Goal: Task Accomplishment & Management: Manage account settings

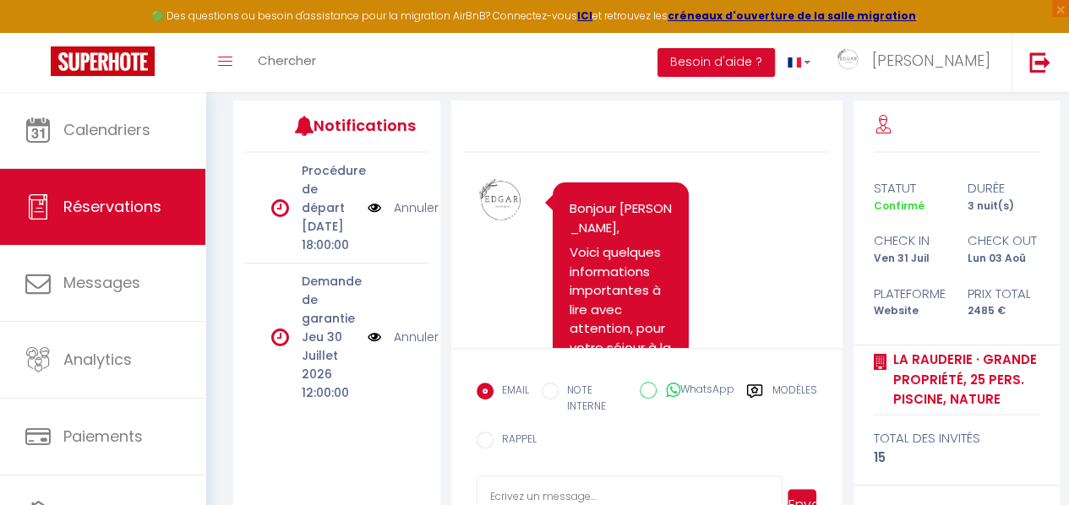
scroll to position [3215, 0]
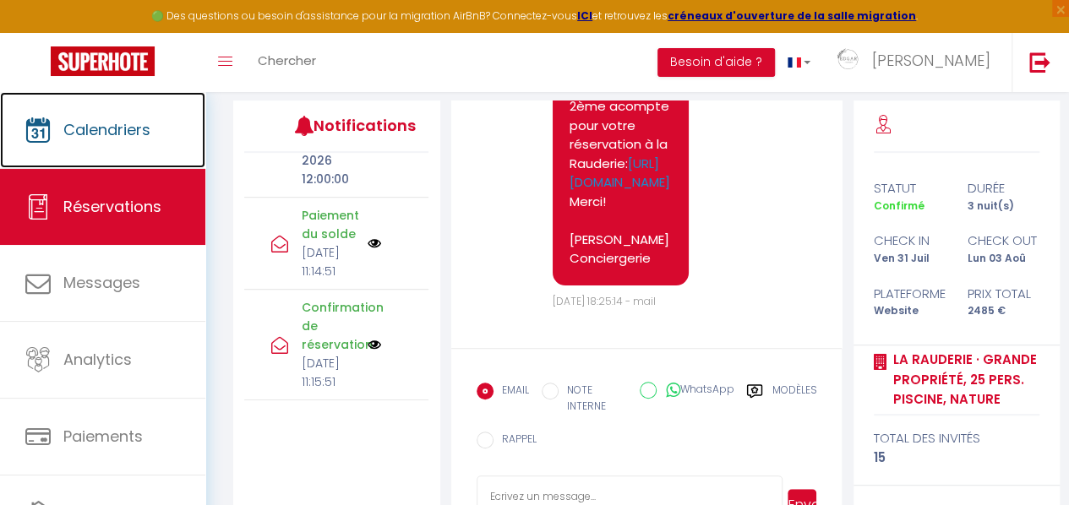
click at [106, 138] on span "Calendriers" at bounding box center [106, 129] width 87 height 21
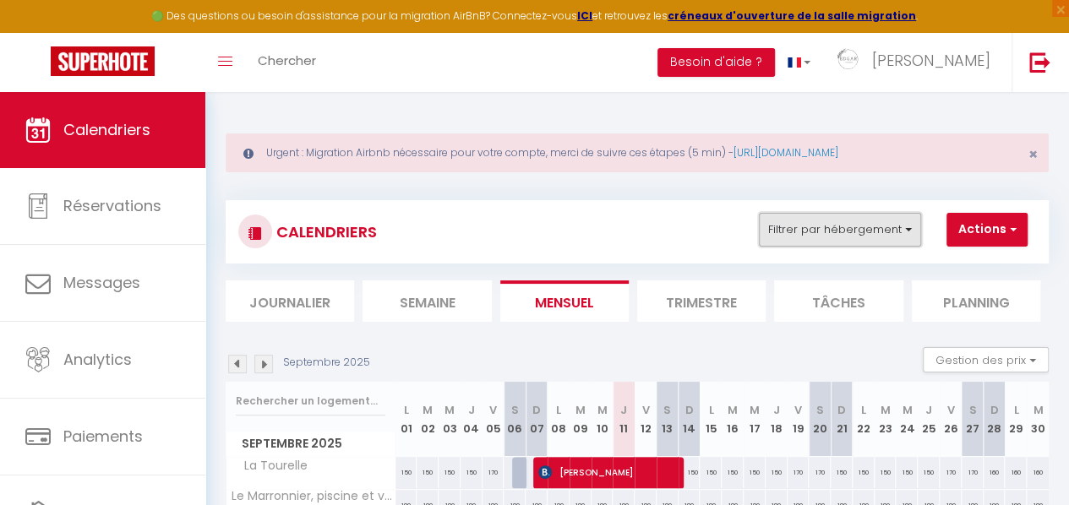
click at [914, 222] on button "Filtrer par hébergement" at bounding box center [840, 230] width 162 height 34
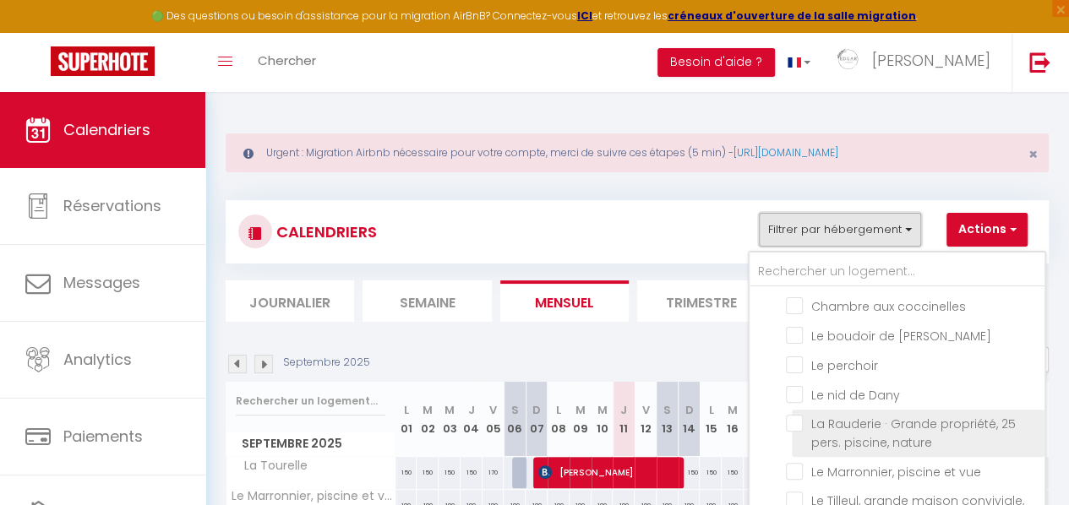
scroll to position [204, 0]
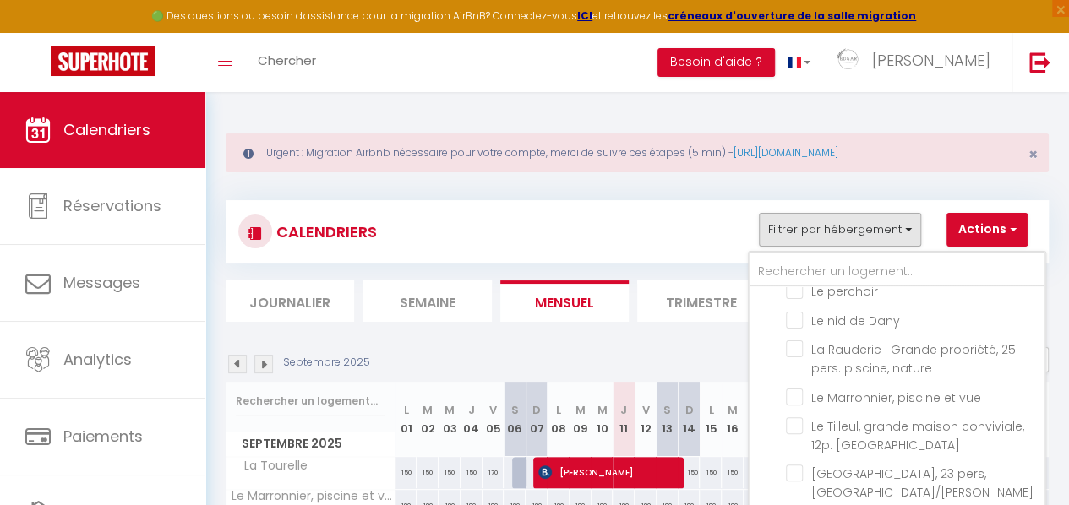
drag, startPoint x: 832, startPoint y: 341, endPoint x: 843, endPoint y: 359, distance: 22.0
click at [833, 342] on label "La Rauderie · Grande propriété, 25 pers. piscine, nature" at bounding box center [918, 359] width 231 height 37
click at [833, 342] on input "La Rauderie · Grande propriété, 25 pers. piscine, nature" at bounding box center [912, 349] width 253 height 17
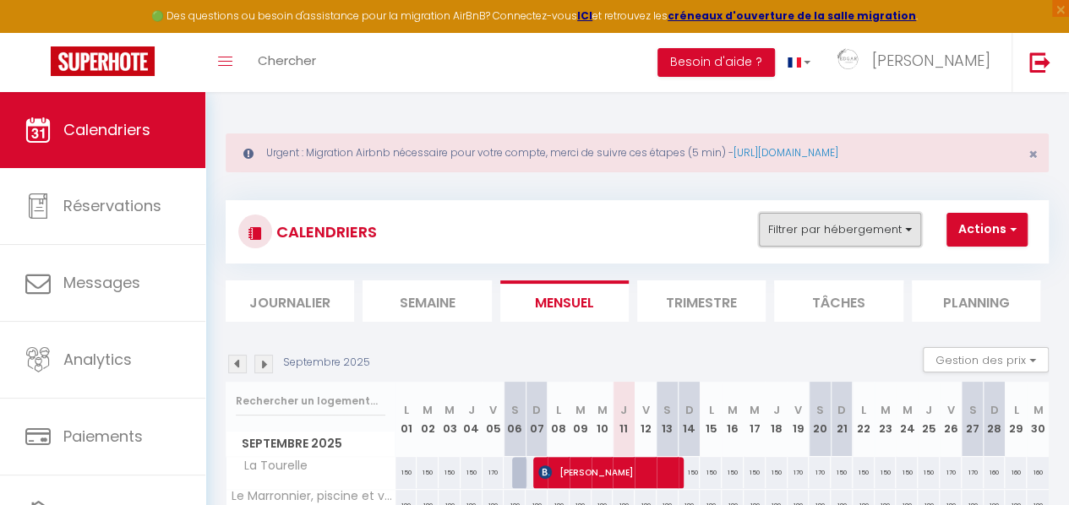
click at [879, 243] on button "Filtrer par hébergement" at bounding box center [840, 230] width 162 height 34
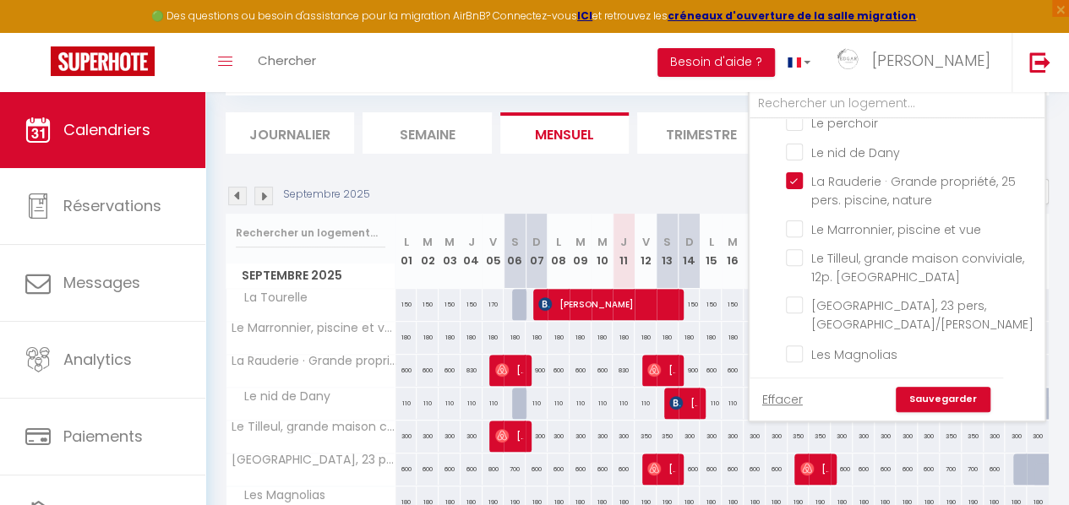
scroll to position [169, 0]
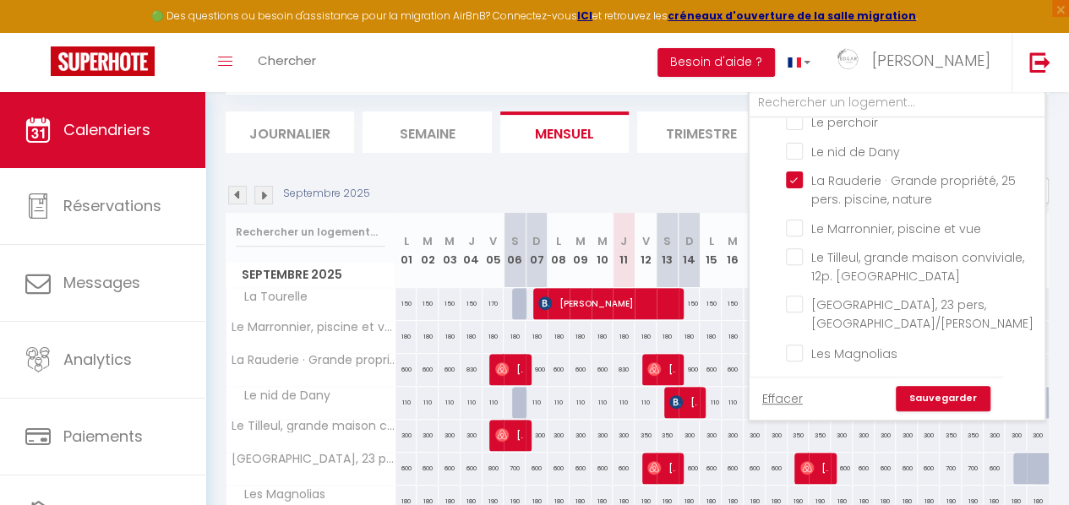
click at [935, 403] on link "Sauvegarder" at bounding box center [943, 398] width 95 height 25
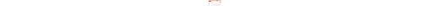
scroll to position [92, 0]
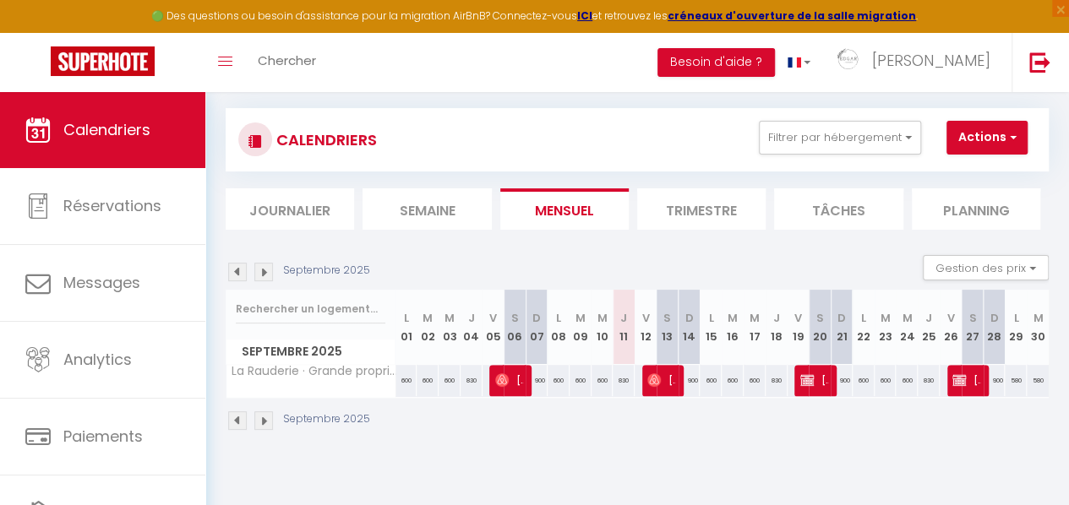
click at [263, 268] on img at bounding box center [263, 272] width 19 height 19
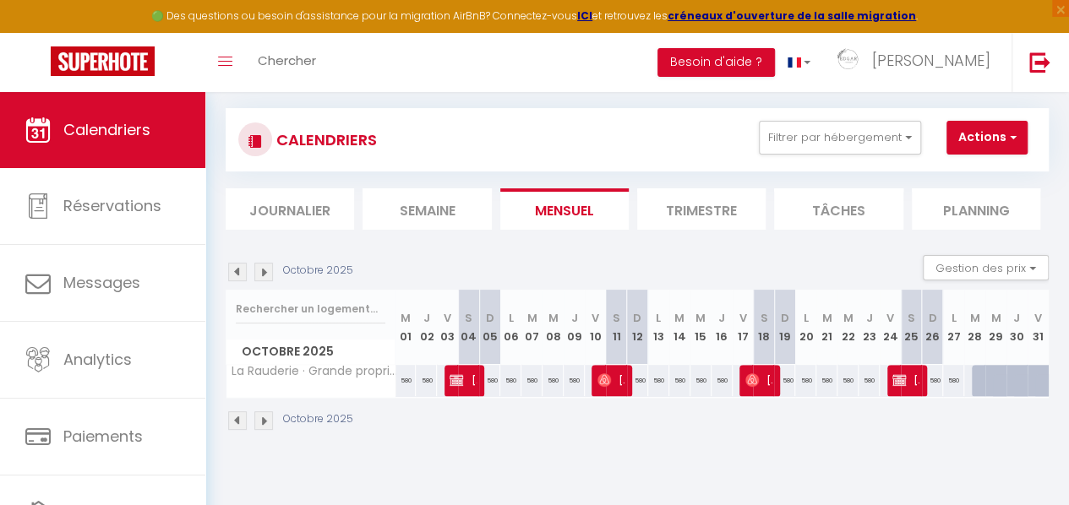
click at [263, 273] on img at bounding box center [263, 272] width 19 height 19
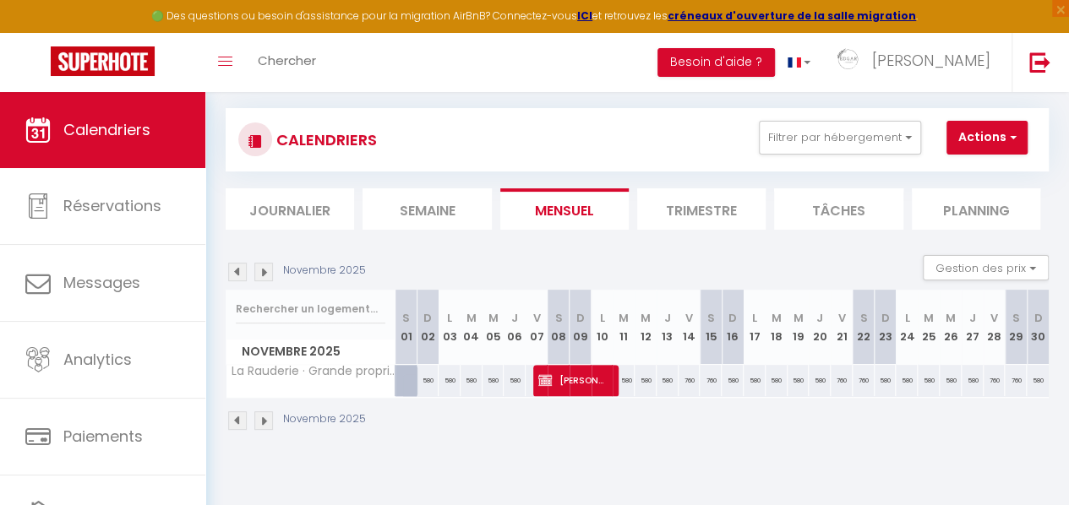
click at [235, 270] on img at bounding box center [237, 272] width 19 height 19
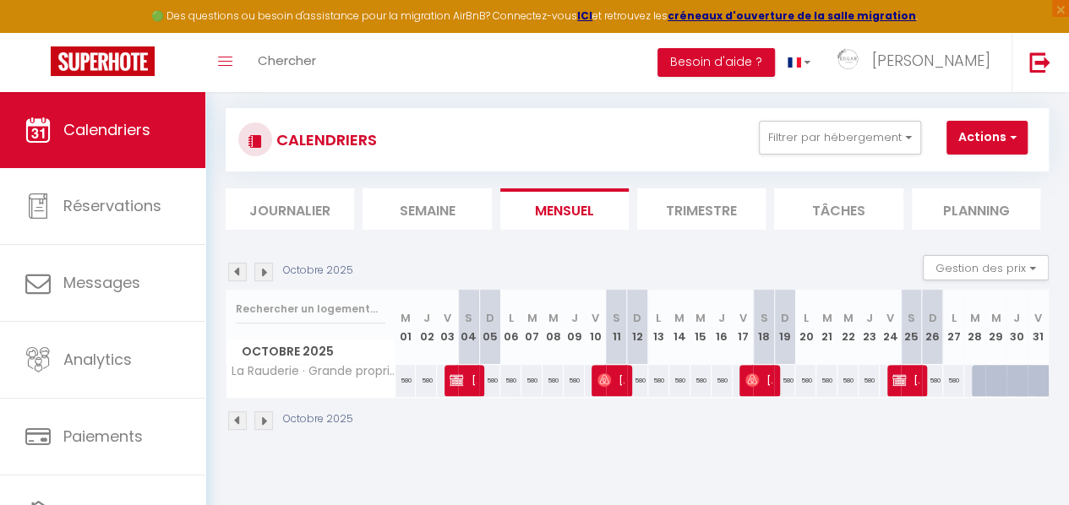
click at [266, 269] on img at bounding box center [263, 272] width 19 height 19
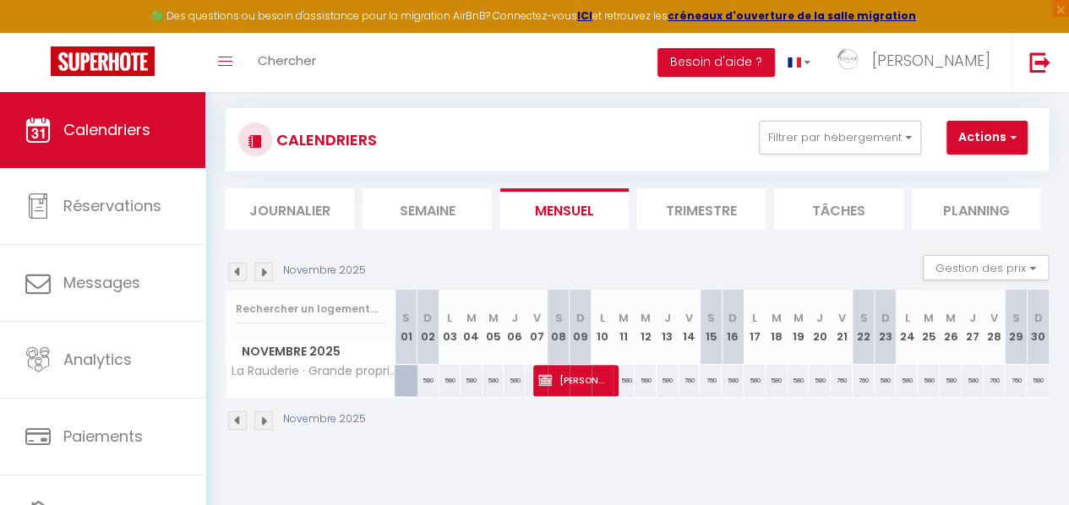
click at [262, 271] on img at bounding box center [263, 272] width 19 height 19
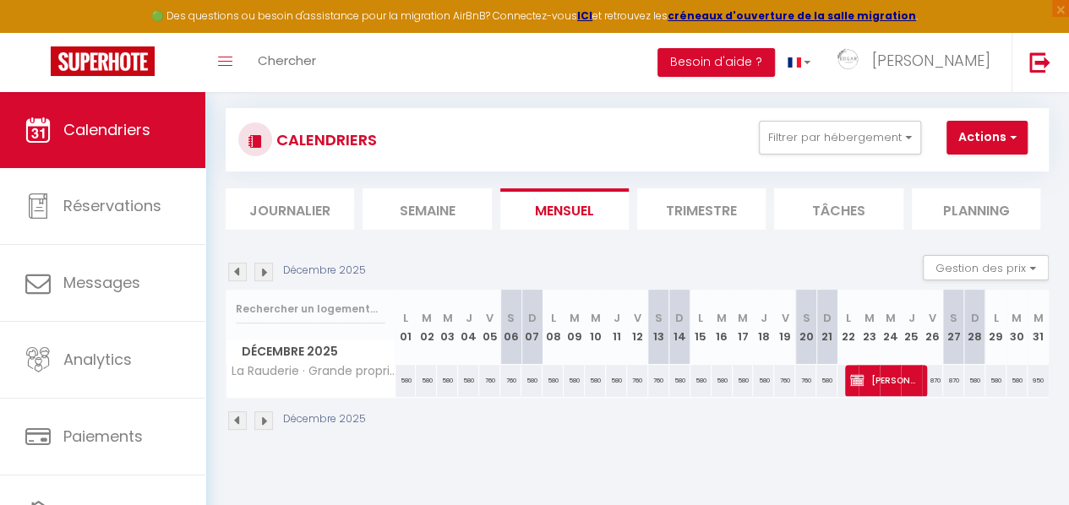
click at [232, 270] on img at bounding box center [237, 272] width 19 height 19
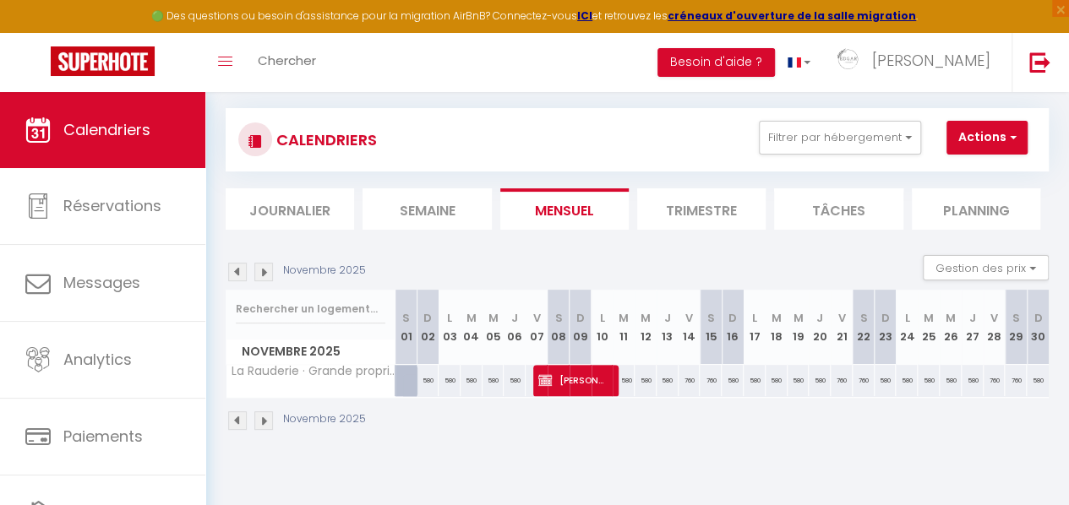
click at [238, 273] on img at bounding box center [237, 272] width 19 height 19
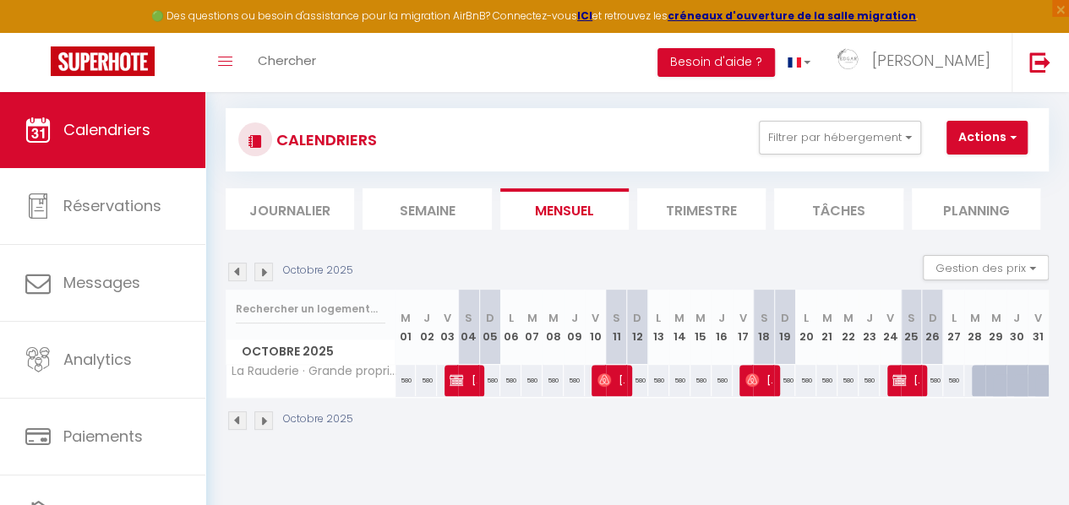
click at [265, 275] on img at bounding box center [263, 272] width 19 height 19
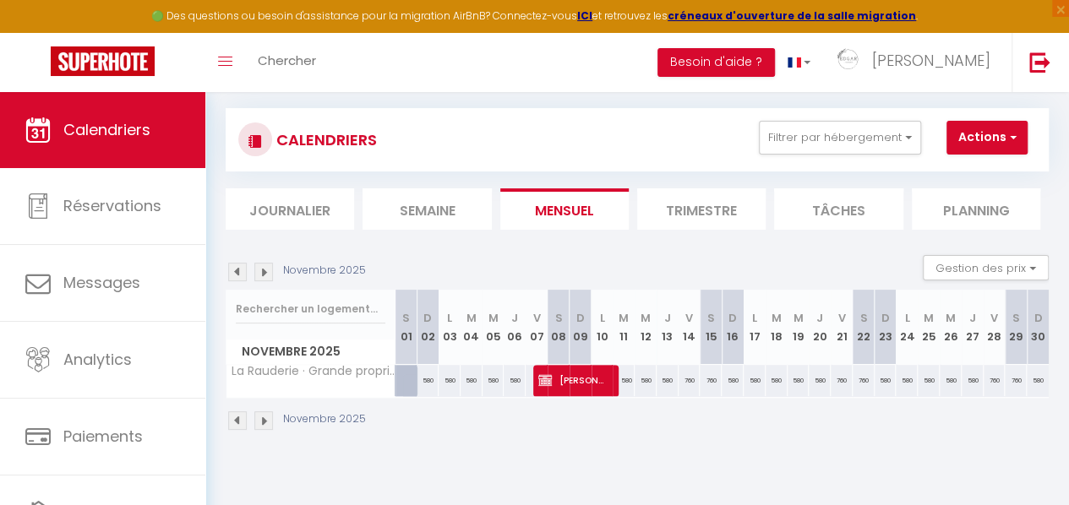
click at [235, 270] on img at bounding box center [237, 272] width 19 height 19
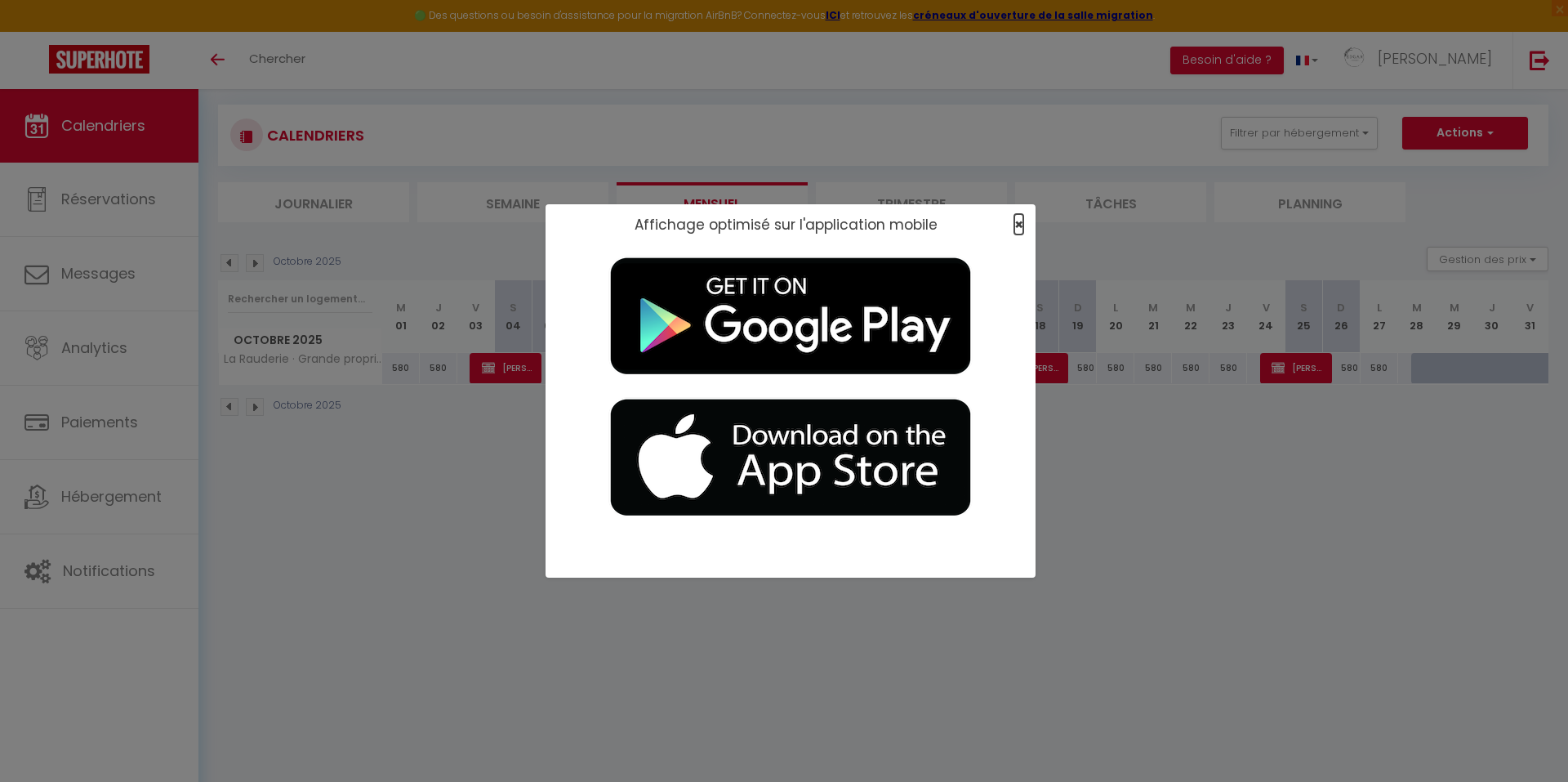
click at [1017, 229] on span "×" at bounding box center [1018, 223] width 9 height 20
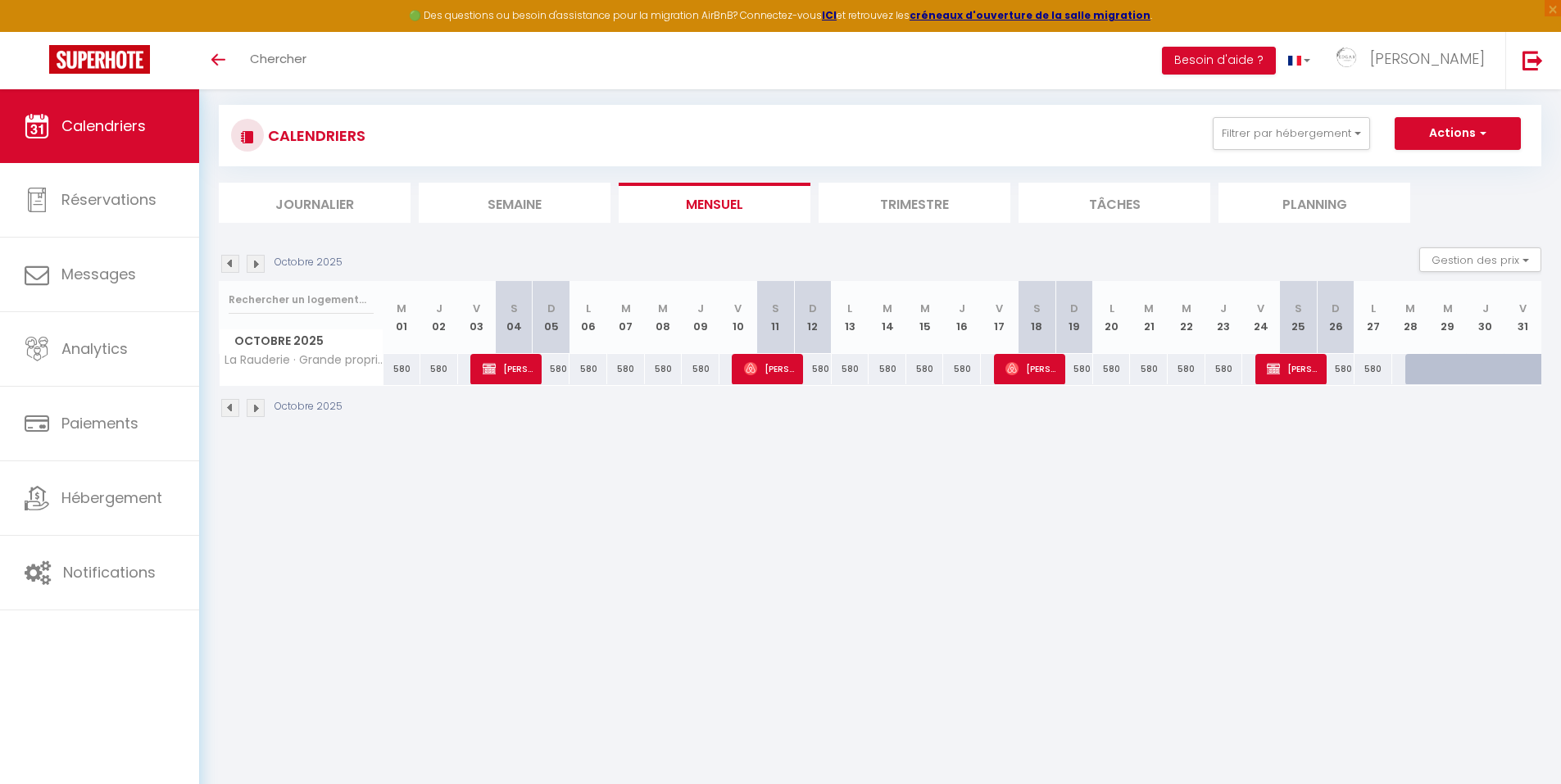
click at [251, 412] on img at bounding box center [255, 408] width 18 height 18
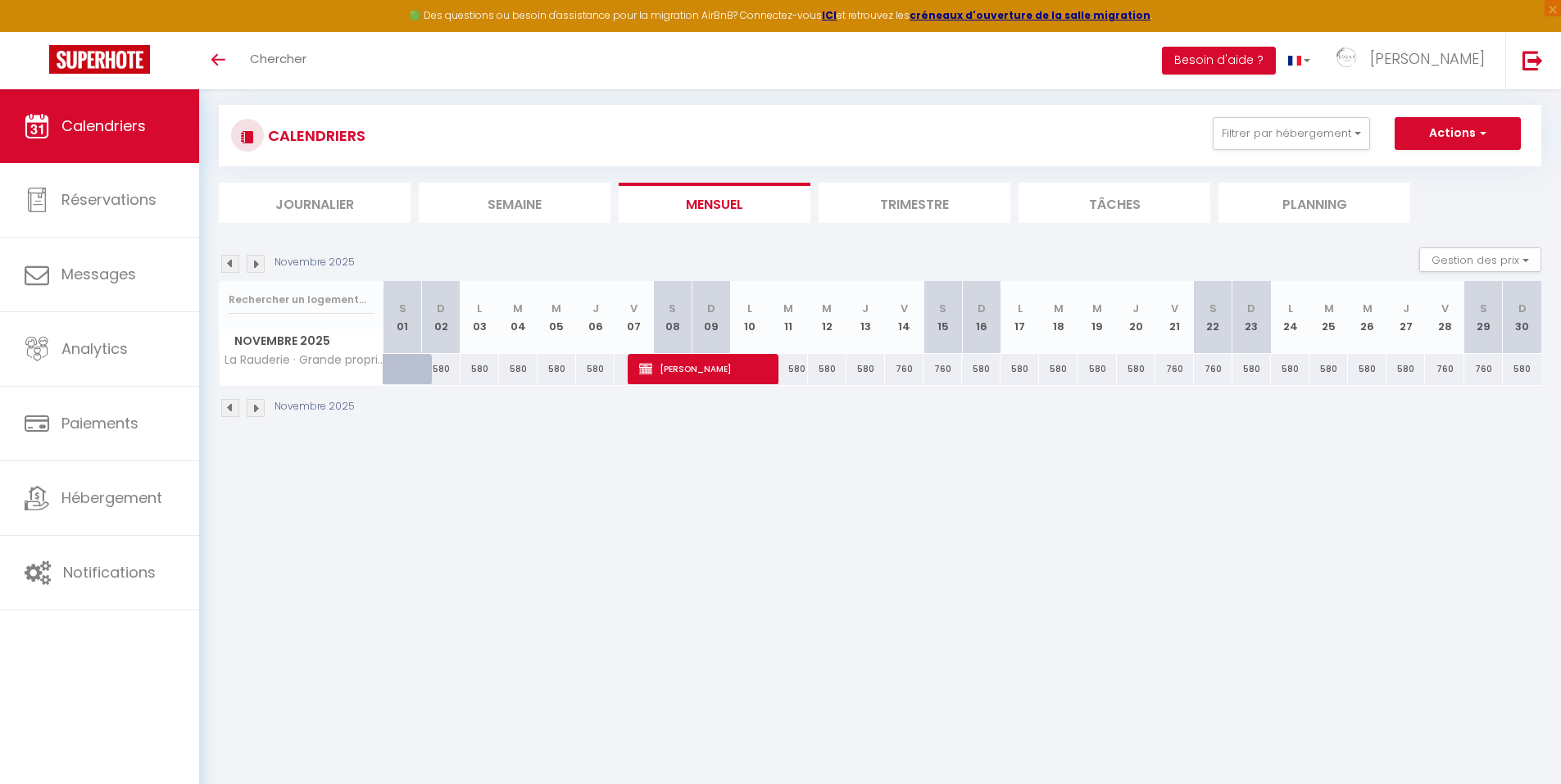
click at [256, 408] on img at bounding box center [255, 408] width 18 height 18
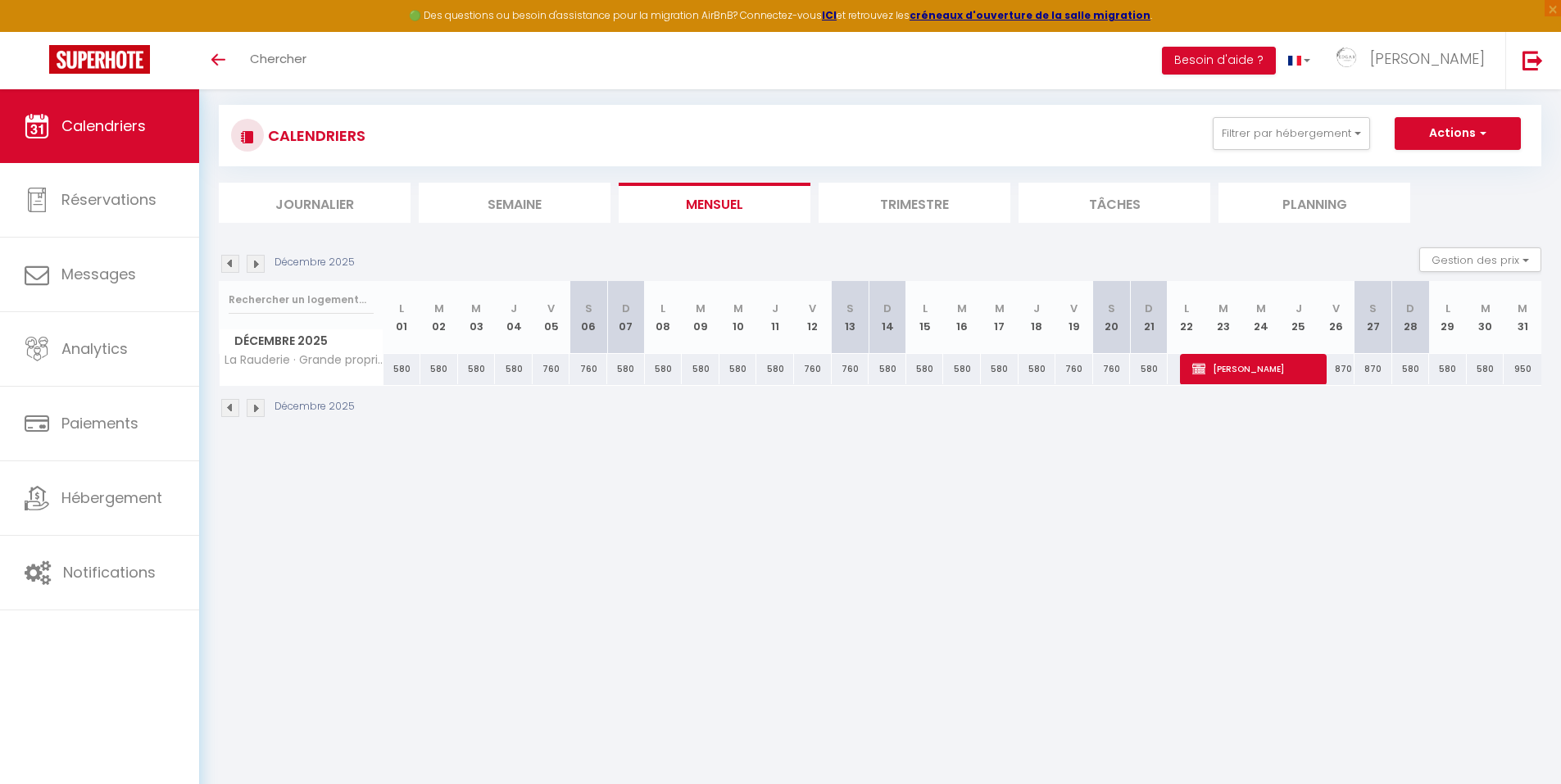
click at [232, 264] on img at bounding box center [230, 264] width 18 height 18
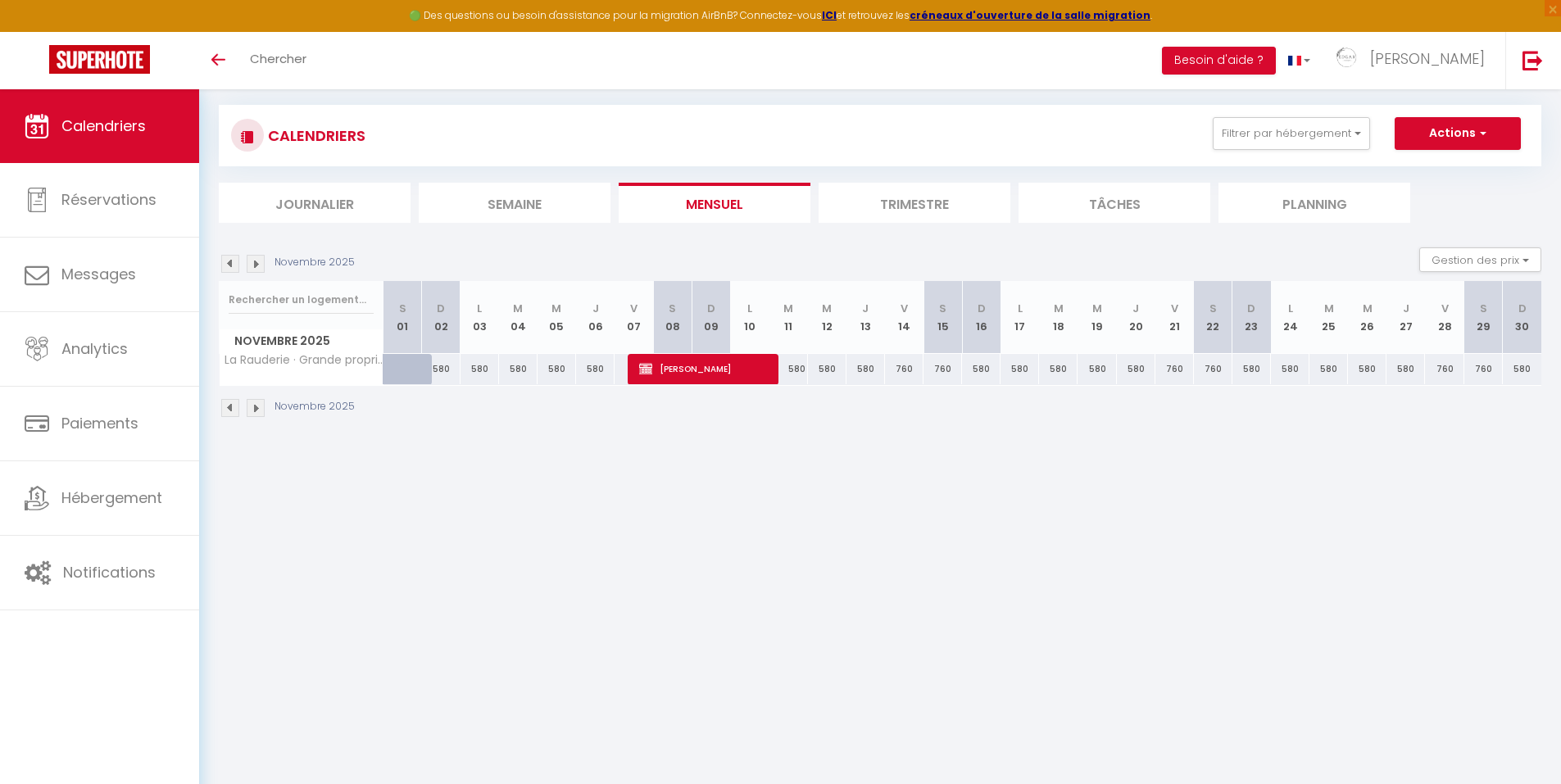
click at [232, 264] on img at bounding box center [230, 264] width 18 height 18
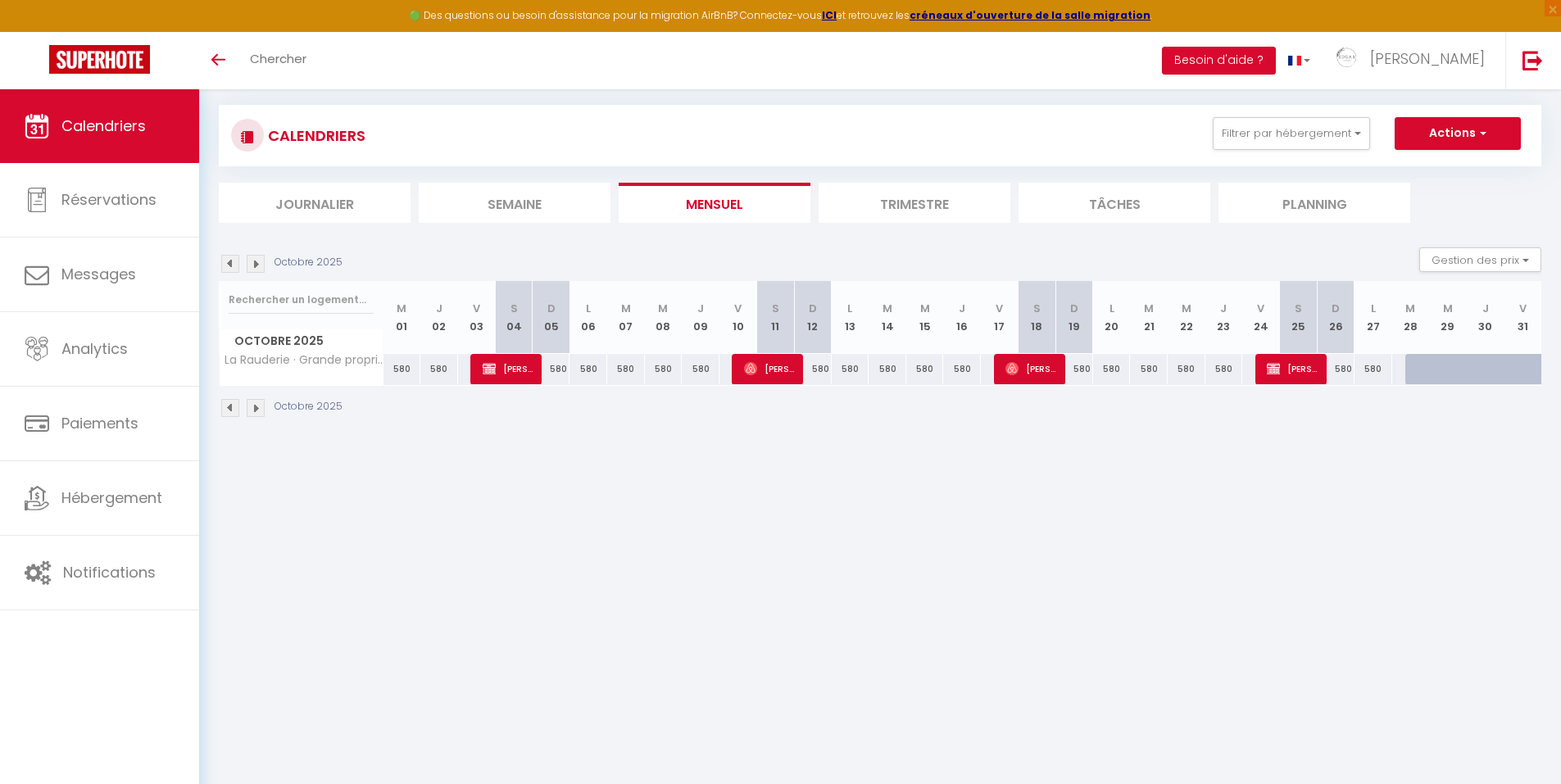
click at [232, 264] on img at bounding box center [230, 264] width 18 height 18
select select
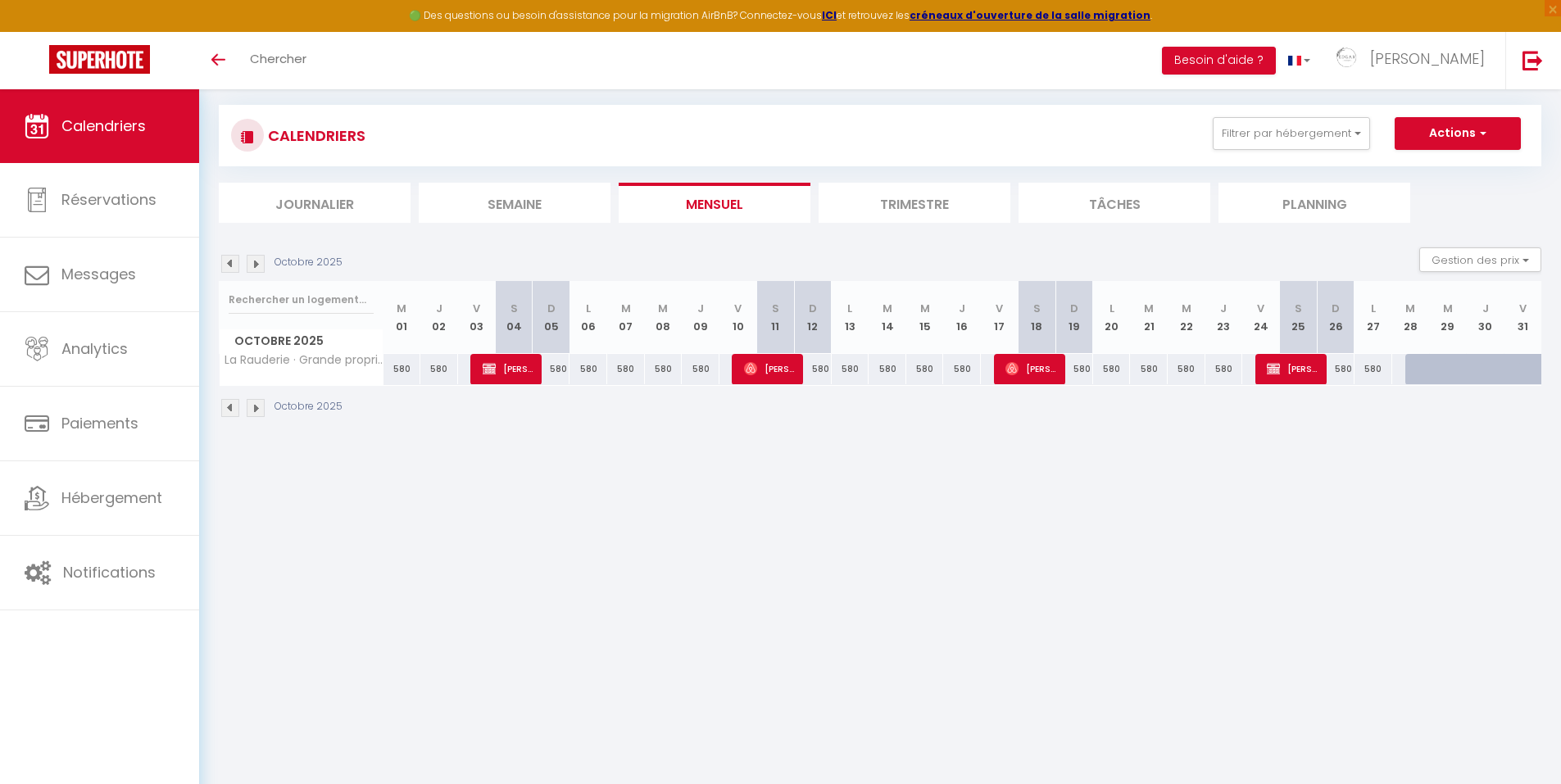
select select
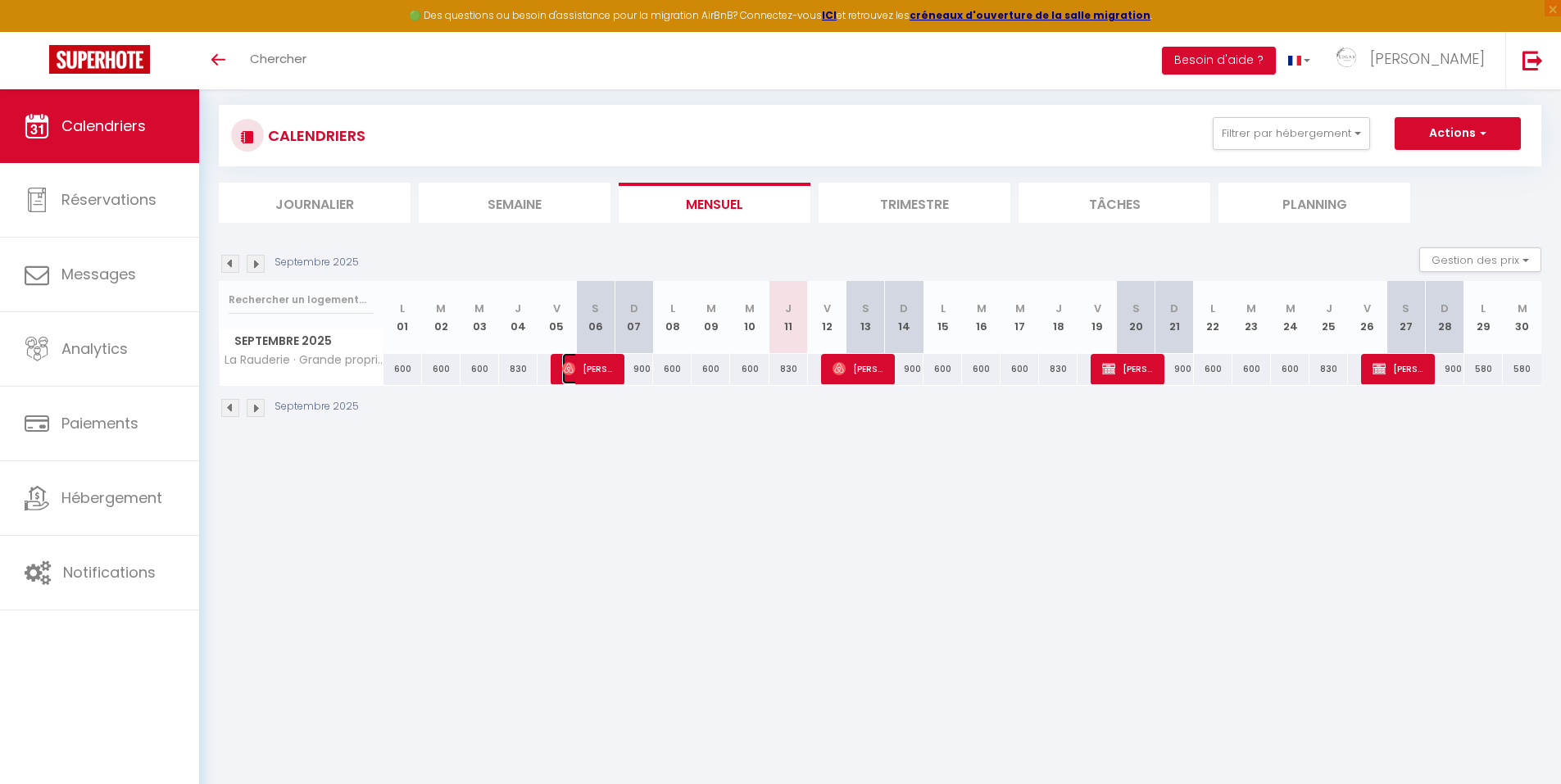
click at [609, 369] on span "[PERSON_NAME]" at bounding box center [588, 368] width 51 height 31
select select "OK"
select select "0"
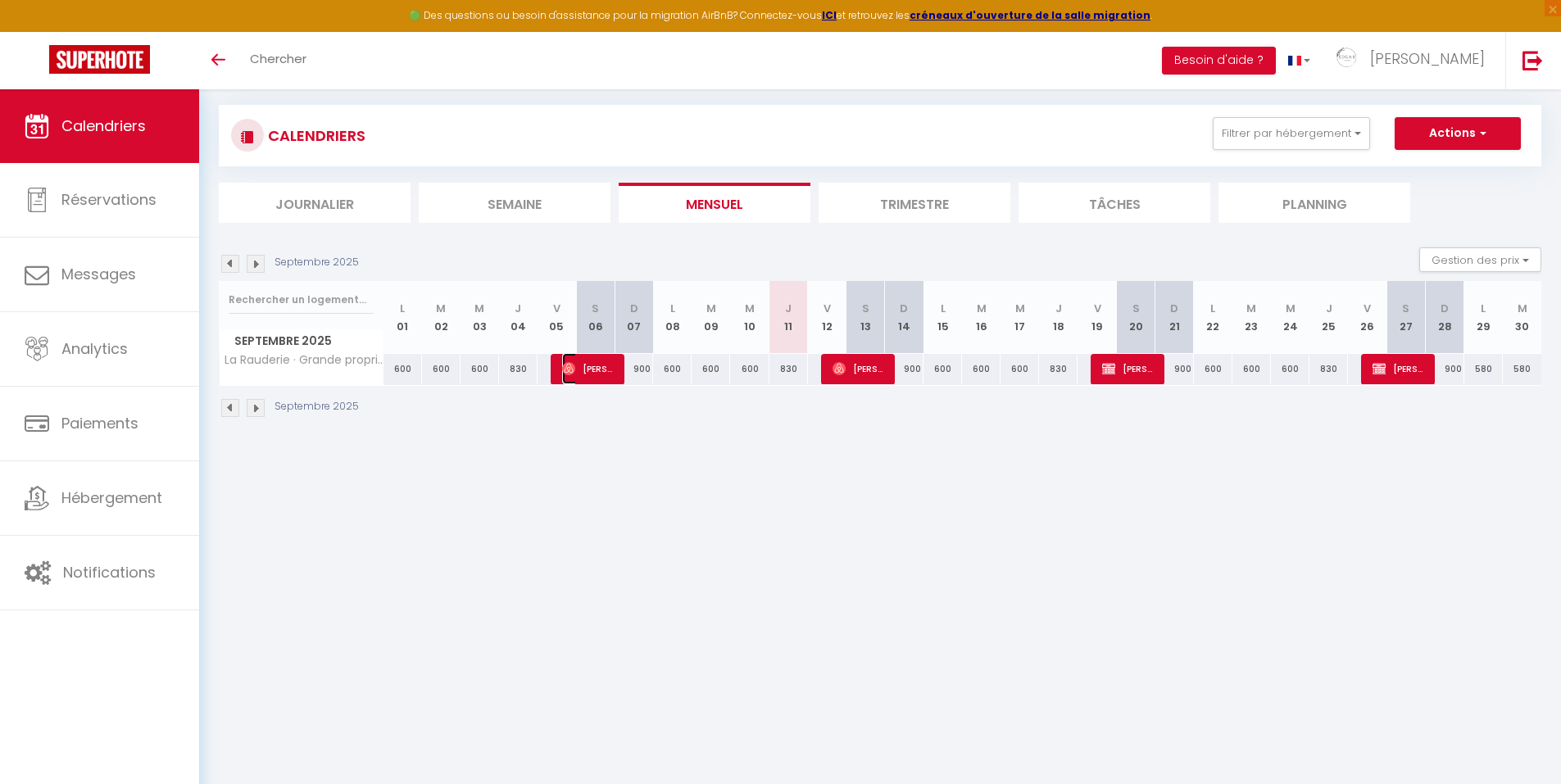
select select "1"
select select
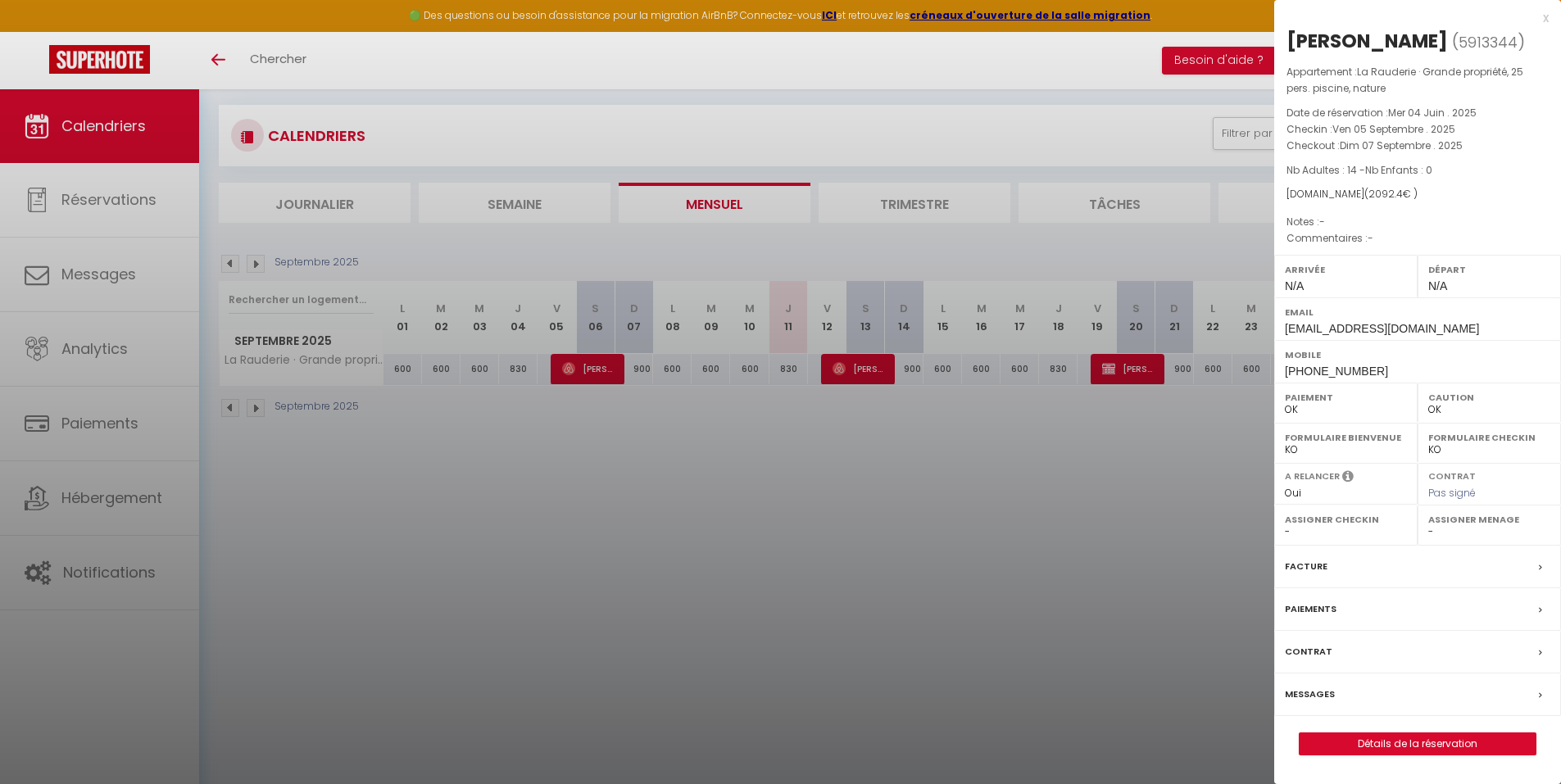
click at [854, 439] on div at bounding box center [780, 392] width 1561 height 784
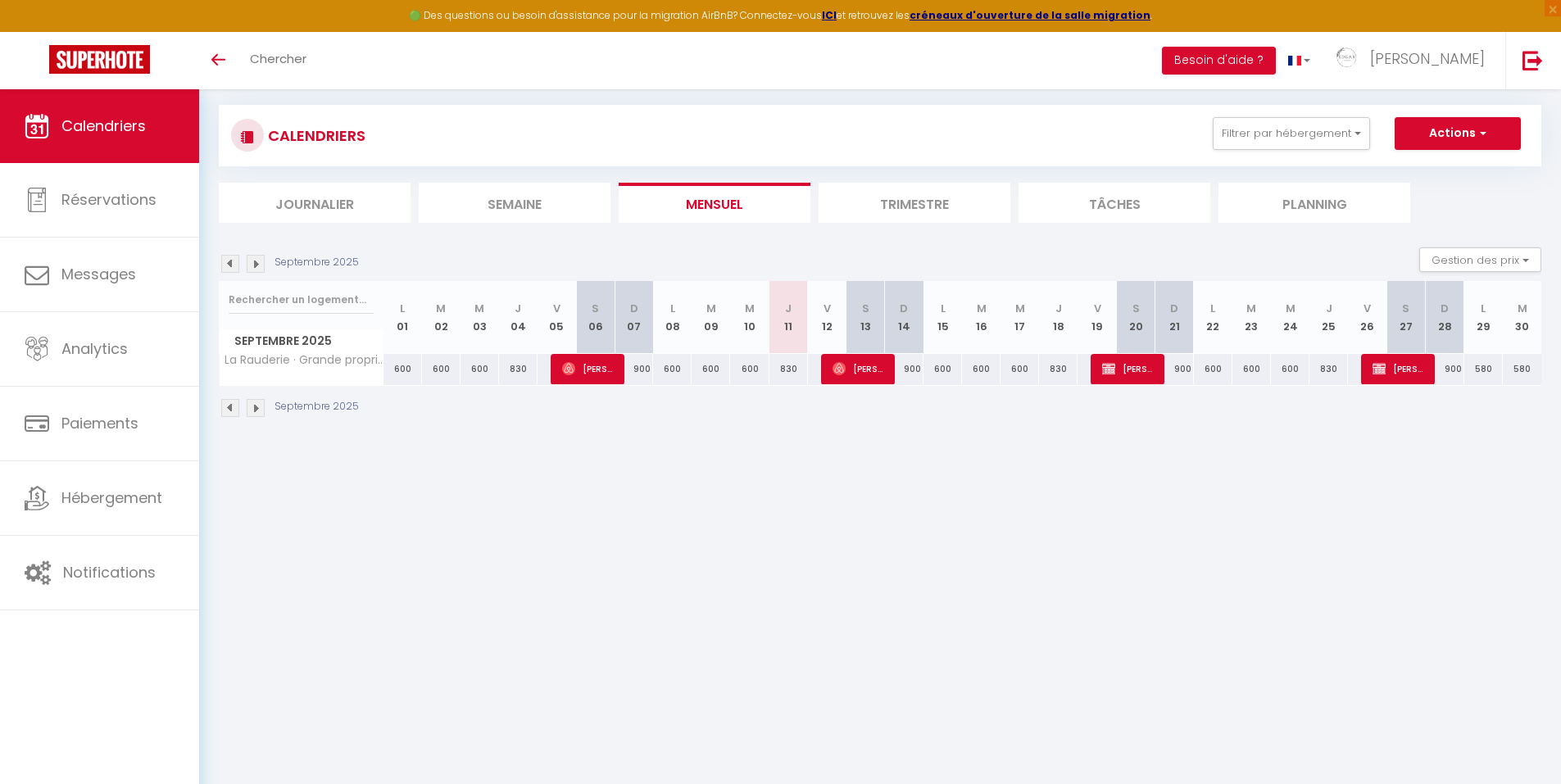
click at [257, 407] on img at bounding box center [255, 408] width 18 height 18
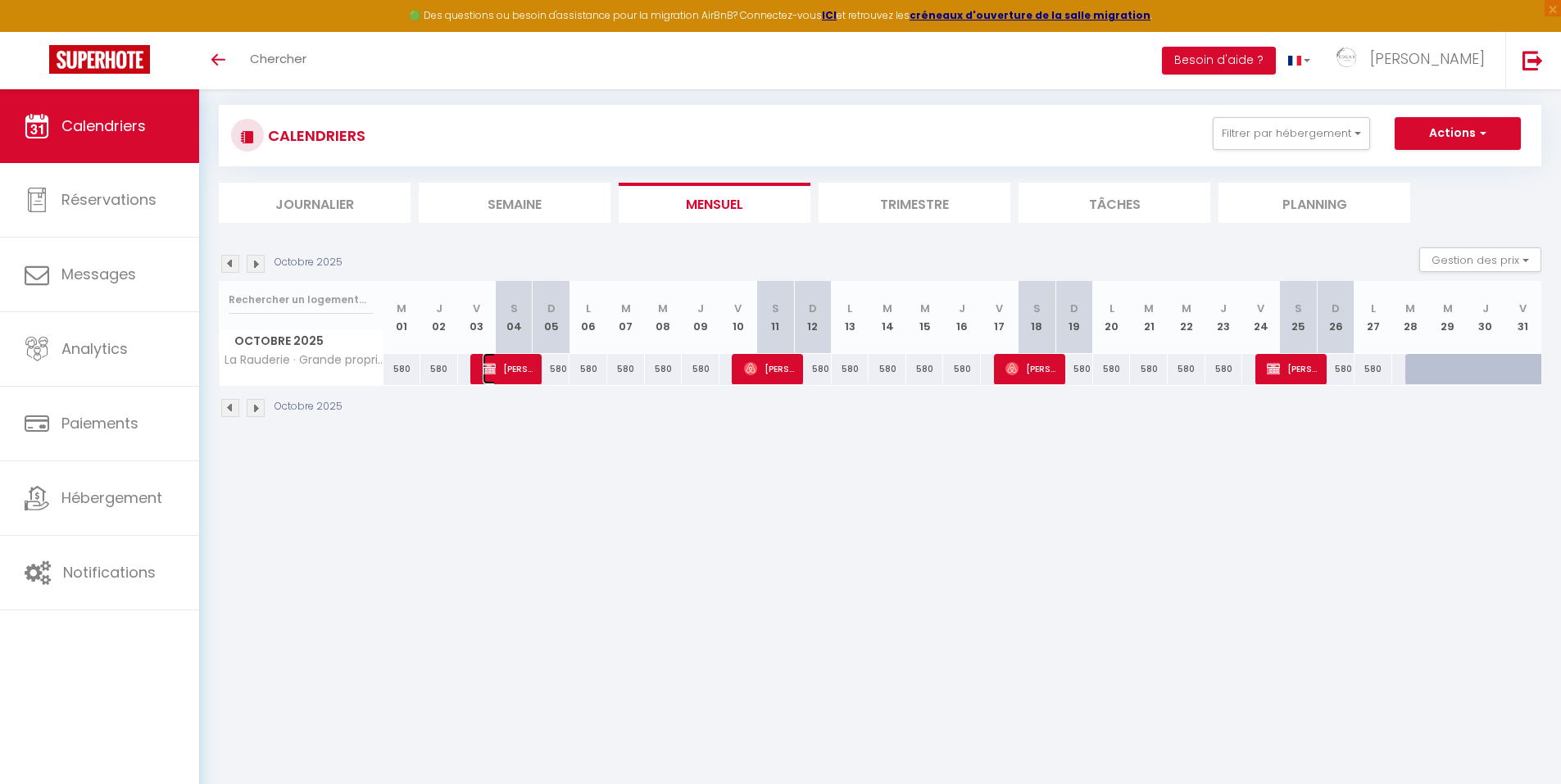
click at [517, 374] on span "[PERSON_NAME]" at bounding box center [508, 368] width 50 height 31
select select "KO"
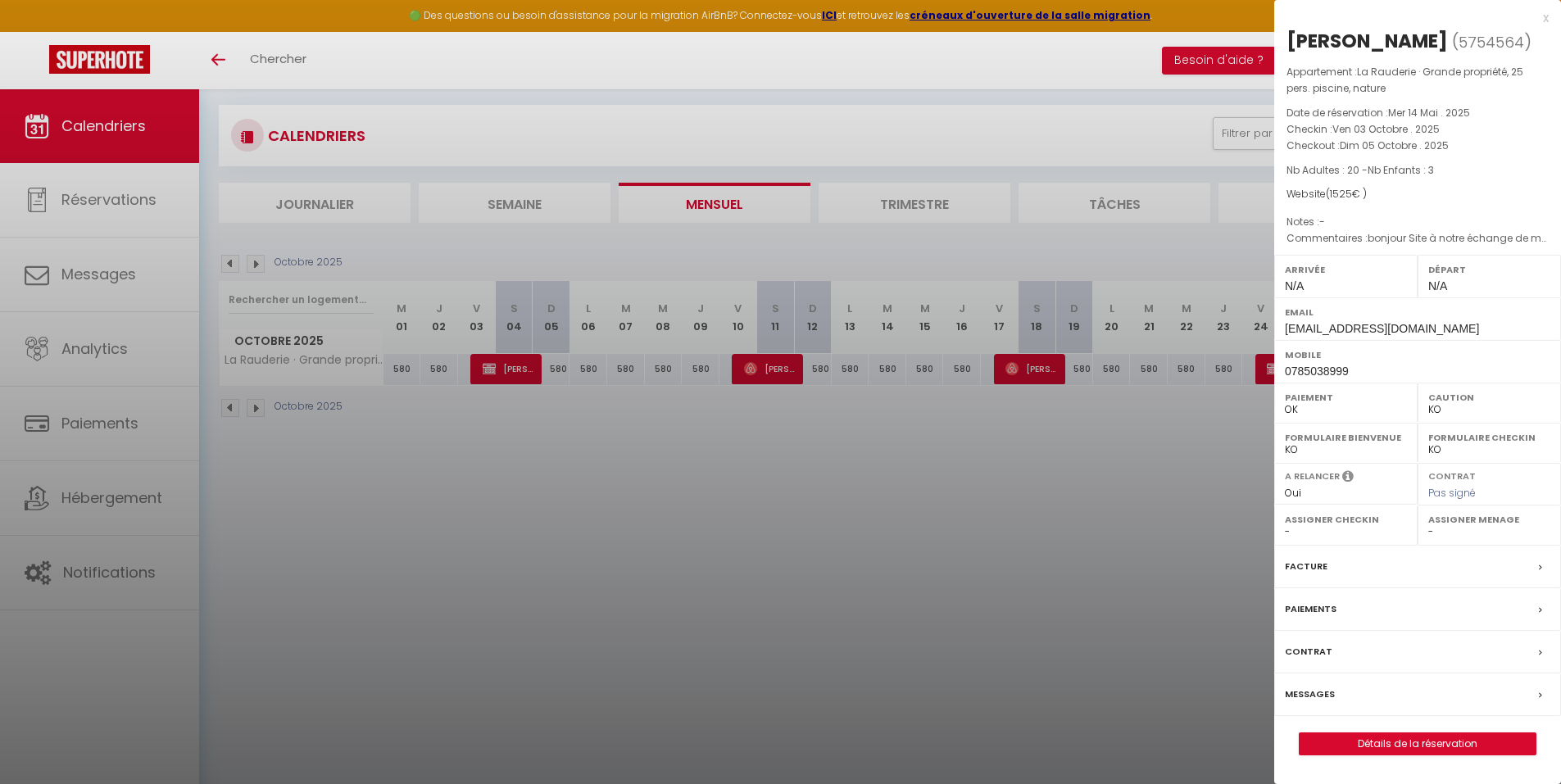
click at [1035, 489] on div at bounding box center [780, 392] width 1561 height 784
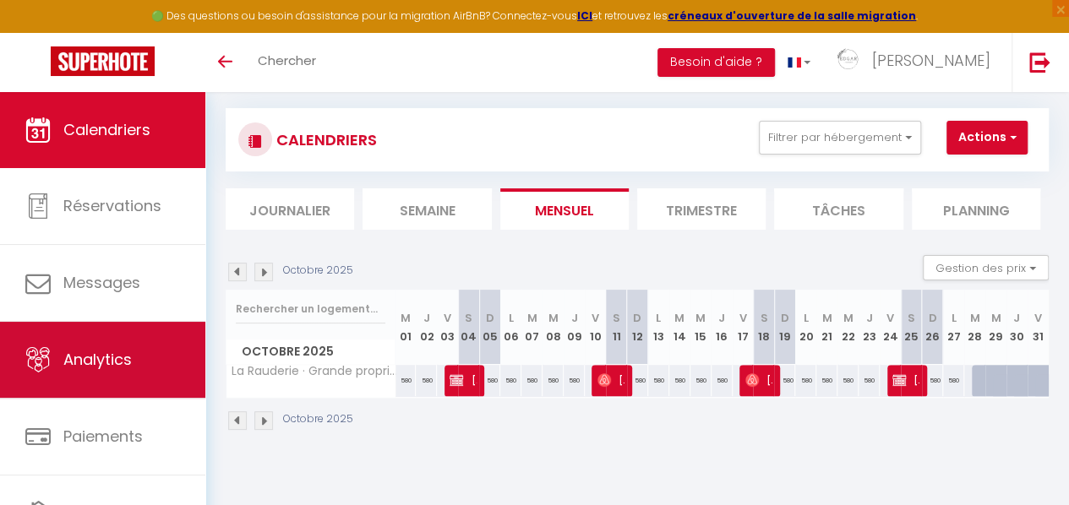
scroll to position [86, 0]
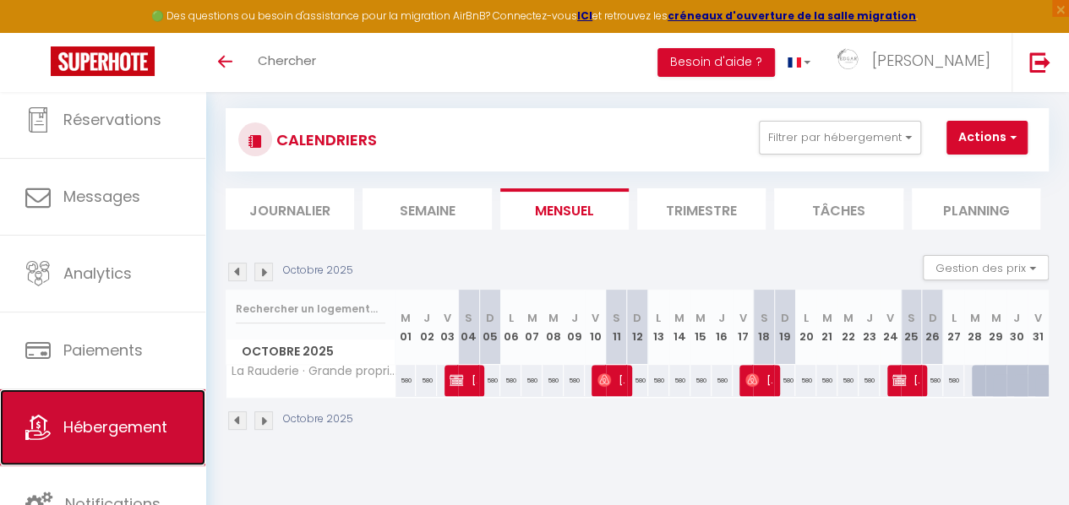
click at [117, 429] on span "Hébergement" at bounding box center [115, 427] width 104 height 21
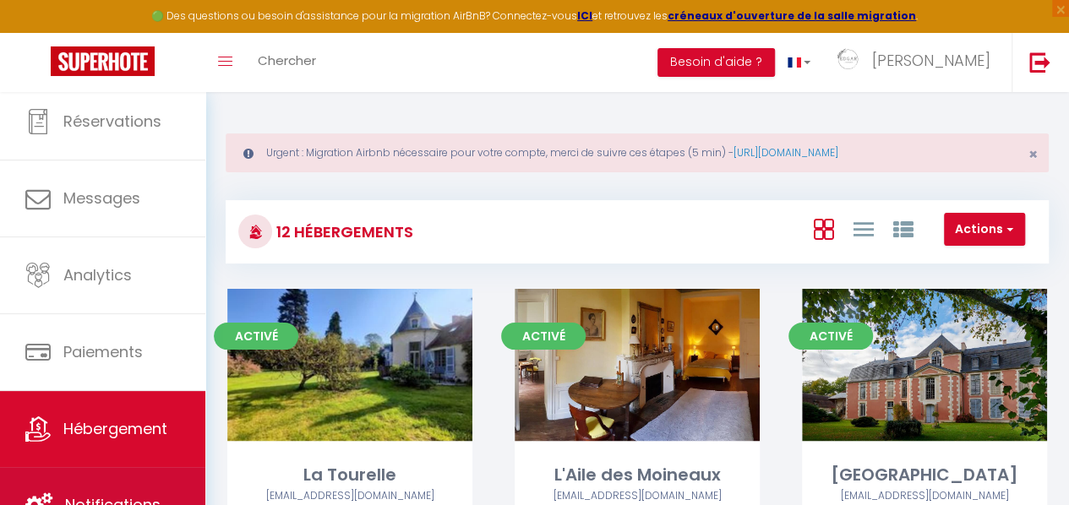
scroll to position [86, 0]
click at [106, 473] on link "Notifications" at bounding box center [102, 505] width 205 height 76
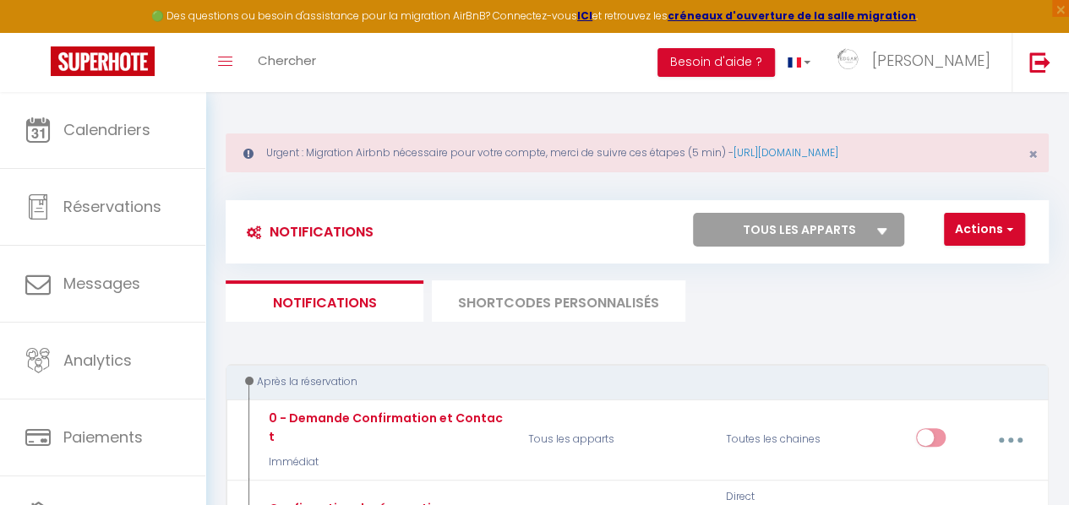
click at [884, 217] on select "Tous les apparts La Tourelle L'Aile des Moineaux Château de Montchevreau Chambr…" at bounding box center [798, 230] width 211 height 34
select select "44875"
click at [693, 213] on select "Tous les apparts La Tourelle L'Aile des Moineaux Château de Montchevreau Chambr…" at bounding box center [798, 230] width 211 height 34
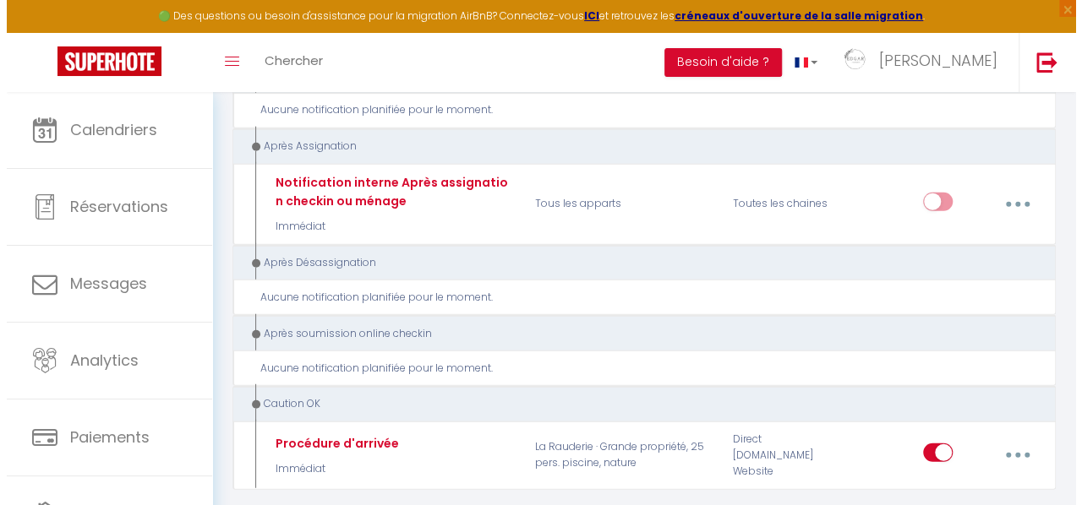
scroll to position [2028, 0]
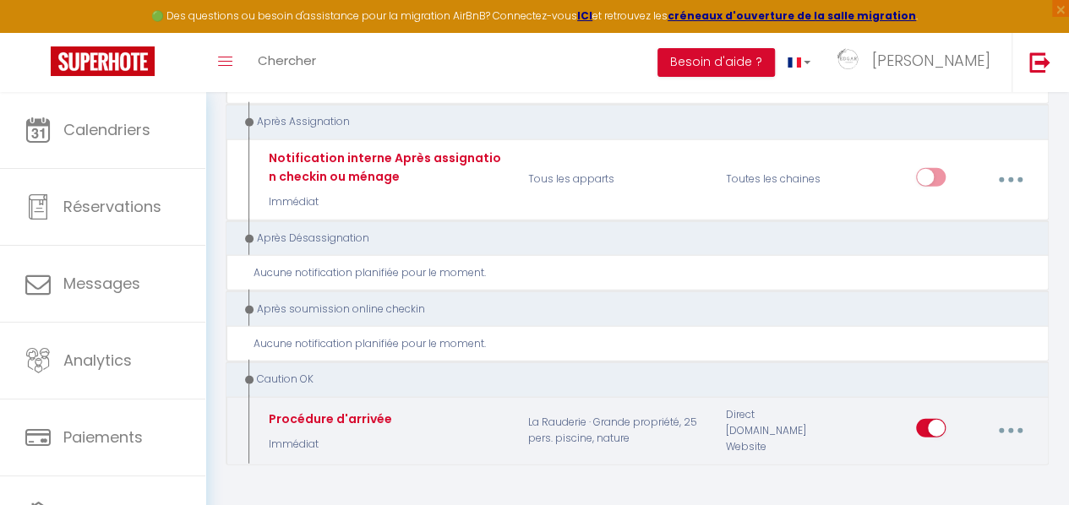
click at [1011, 429] on icon "button" at bounding box center [1010, 431] width 5 height 5
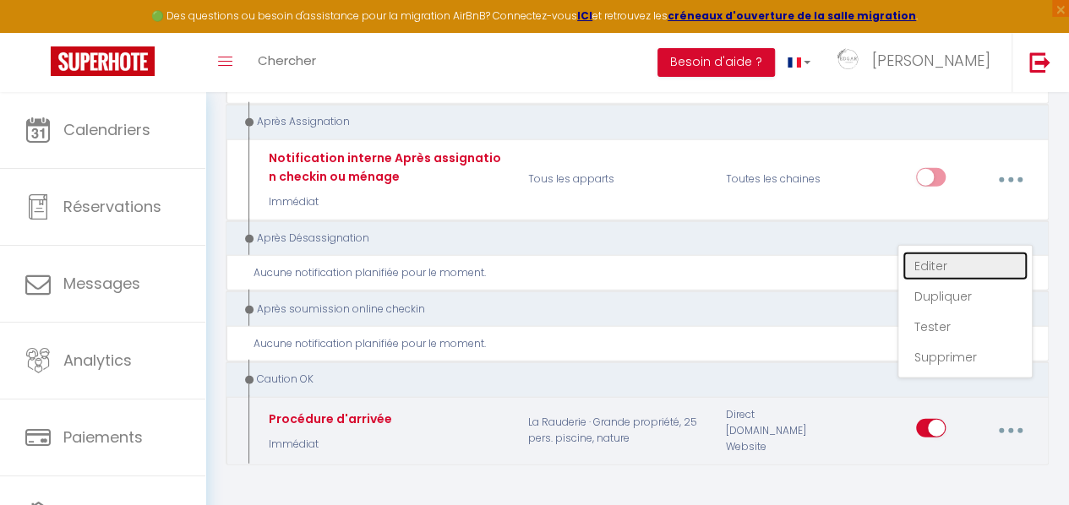
click at [979, 252] on link "Editer" at bounding box center [965, 266] width 125 height 29
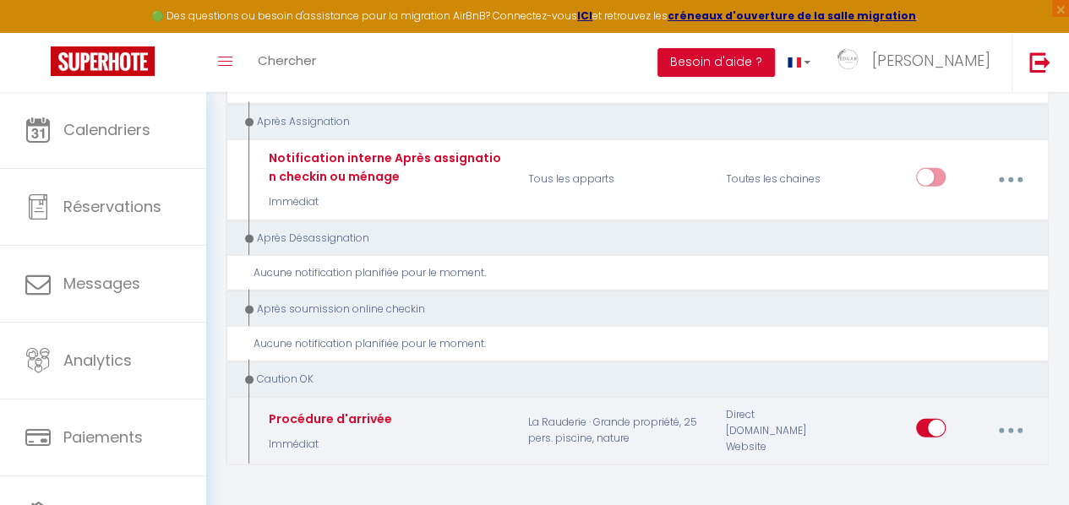
type input "Procédure d'arrivée"
select select "24"
select select "Immédiat"
select select "if_deposit_is_paid"
checkbox input "true"
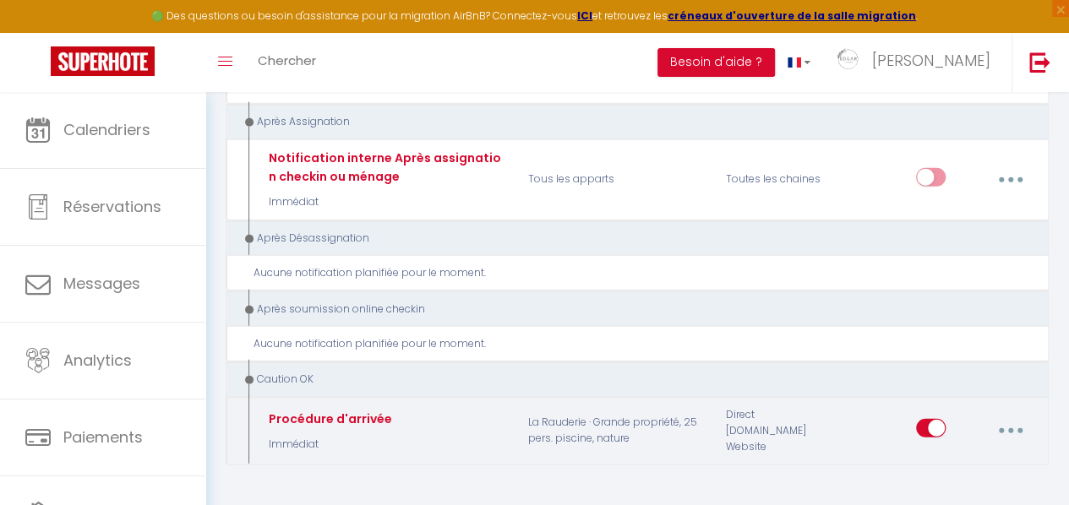
checkbox input "false"
radio input "true"
type input "Bienvenue à la Rauderie!"
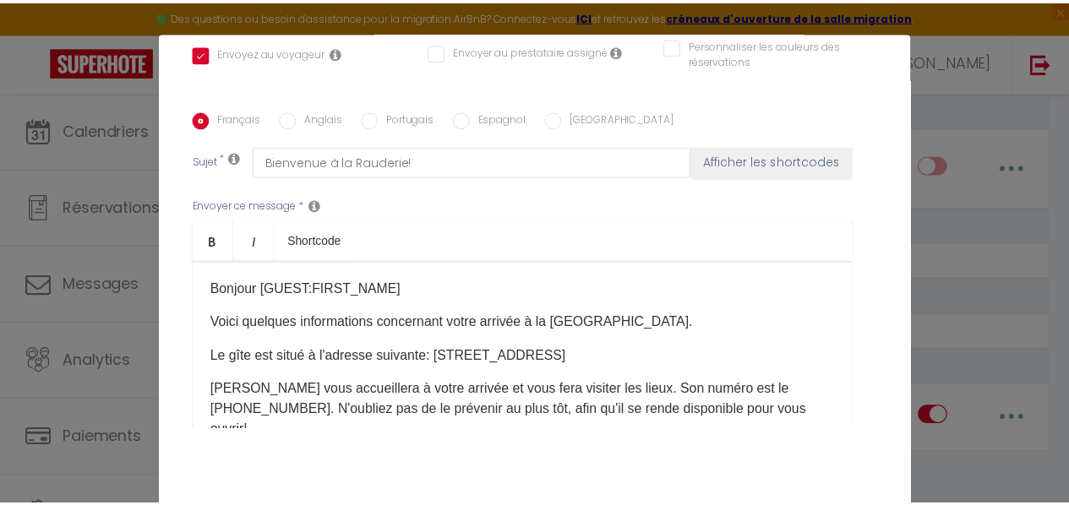
scroll to position [459, 0]
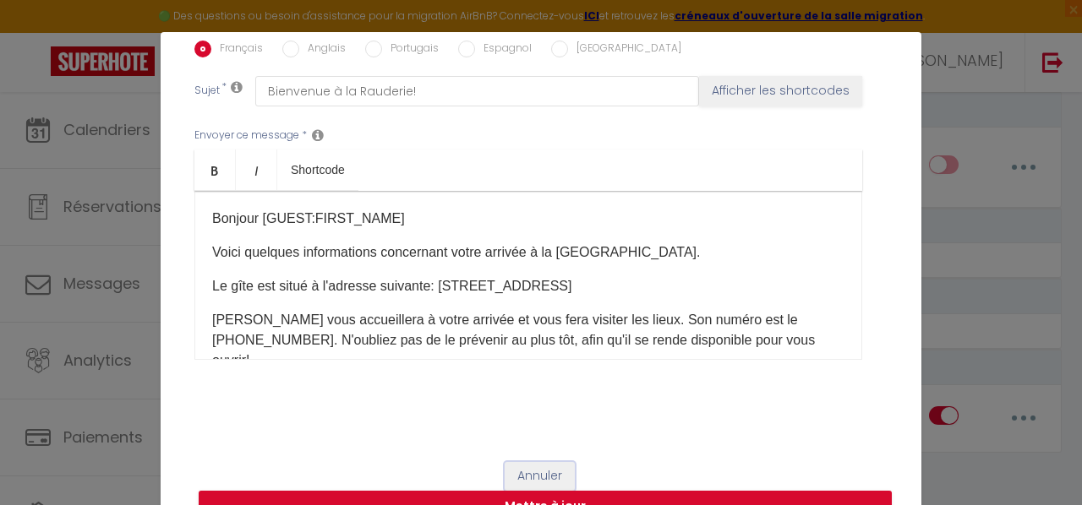
click at [547, 476] on button "Annuler" at bounding box center [540, 476] width 70 height 29
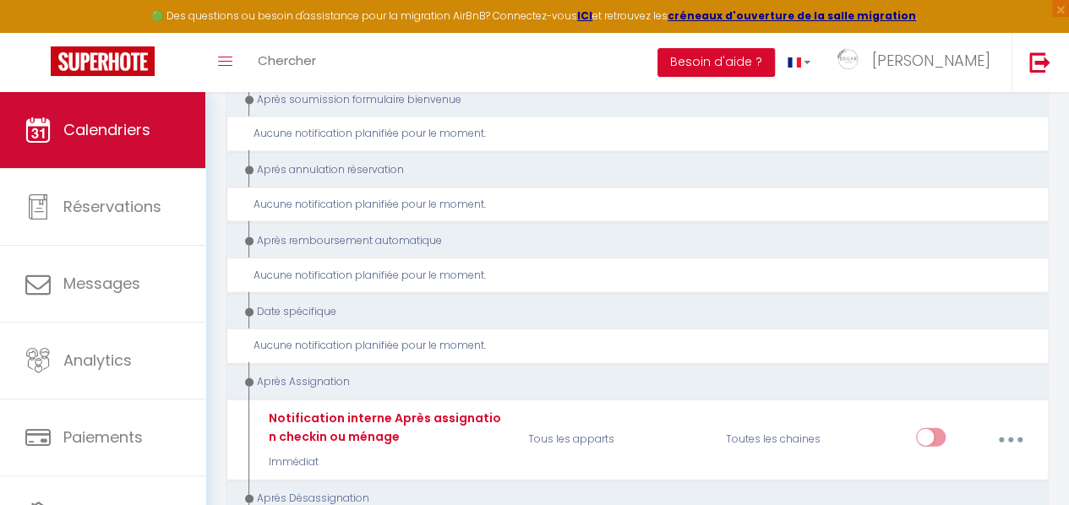
scroll to position [1605, 0]
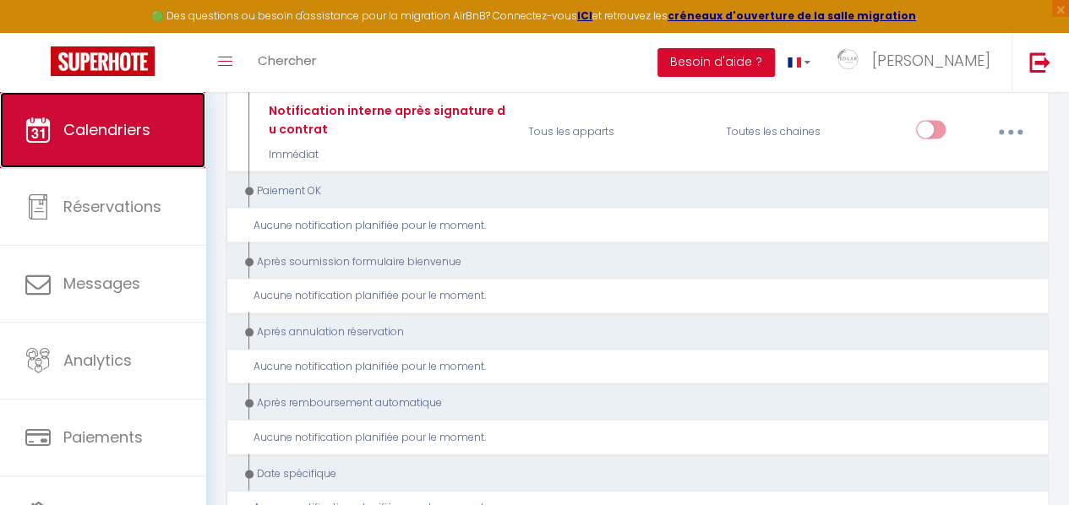
click at [113, 156] on link "Calendriers" at bounding box center [102, 130] width 205 height 76
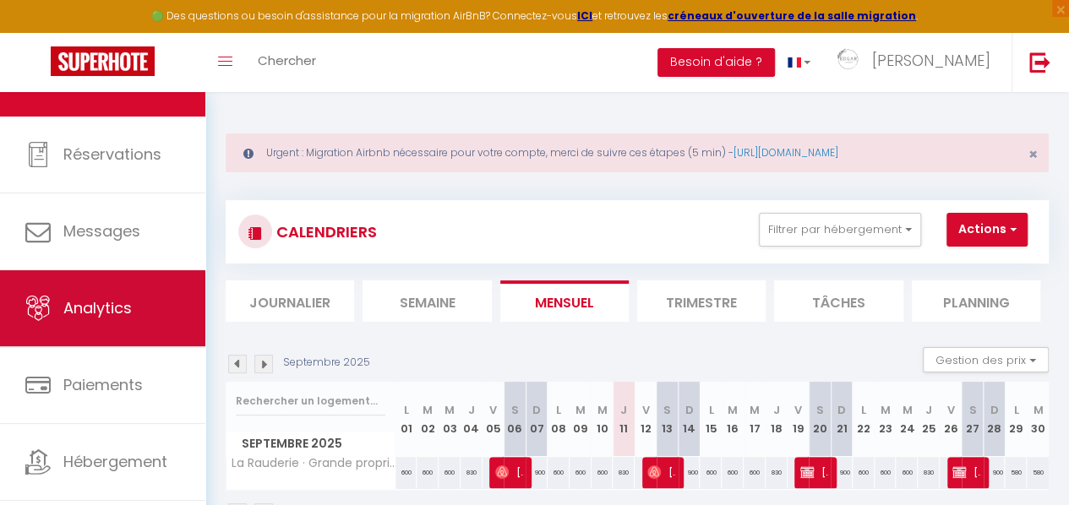
scroll to position [86, 0]
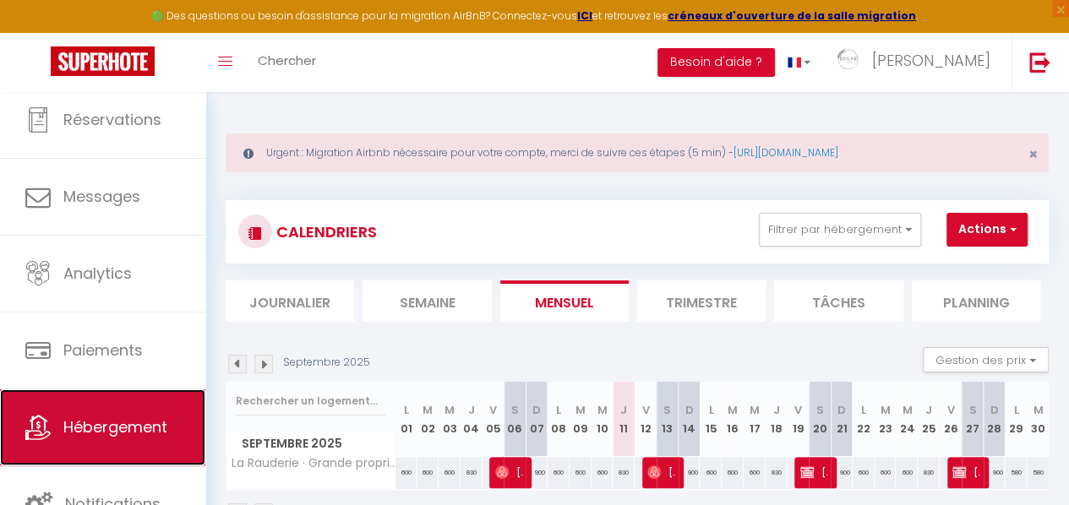
click at [120, 432] on span "Hébergement" at bounding box center [115, 427] width 104 height 21
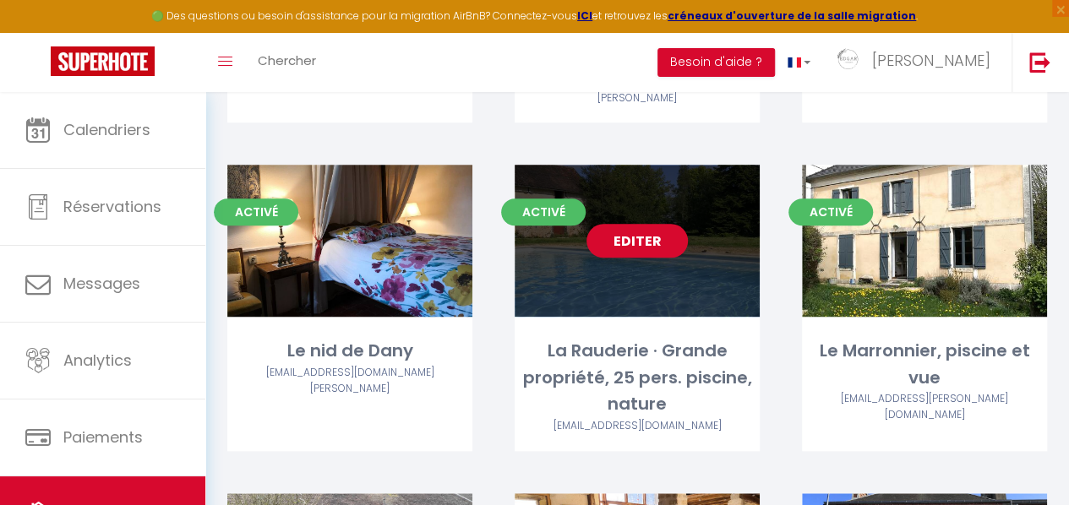
scroll to position [729, 0]
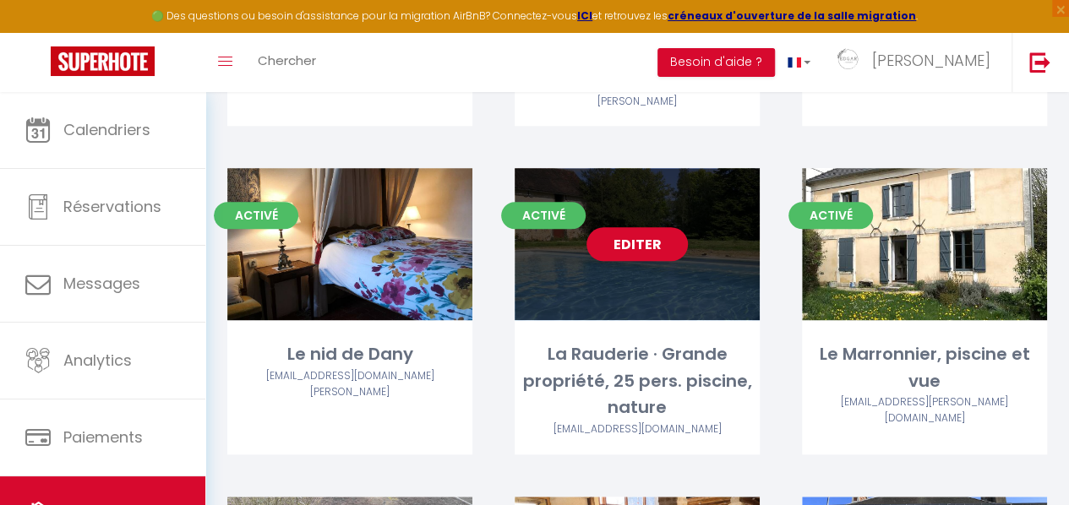
click at [688, 209] on div "Editer" at bounding box center [637, 244] width 245 height 152
select select "3"
select select "2"
select select "1"
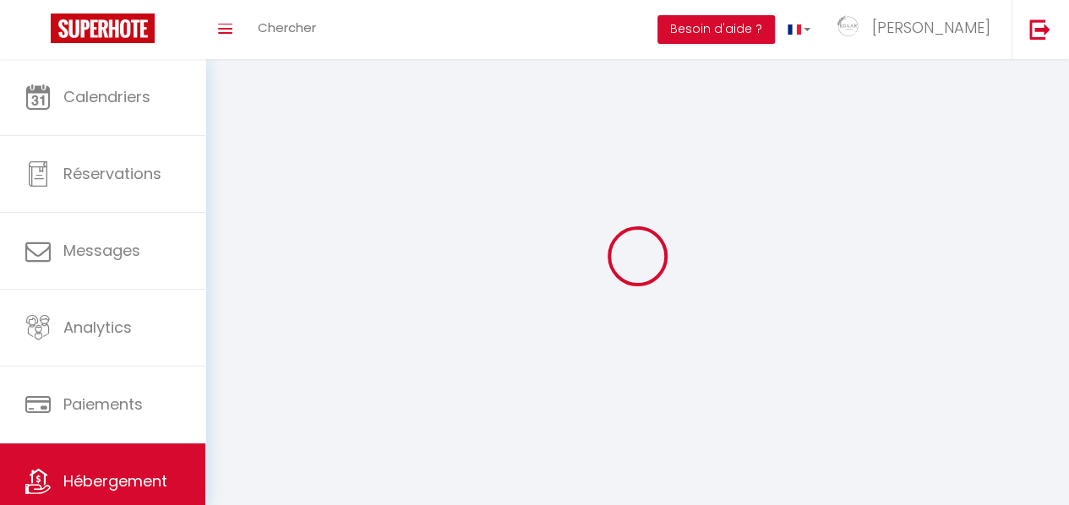
select select
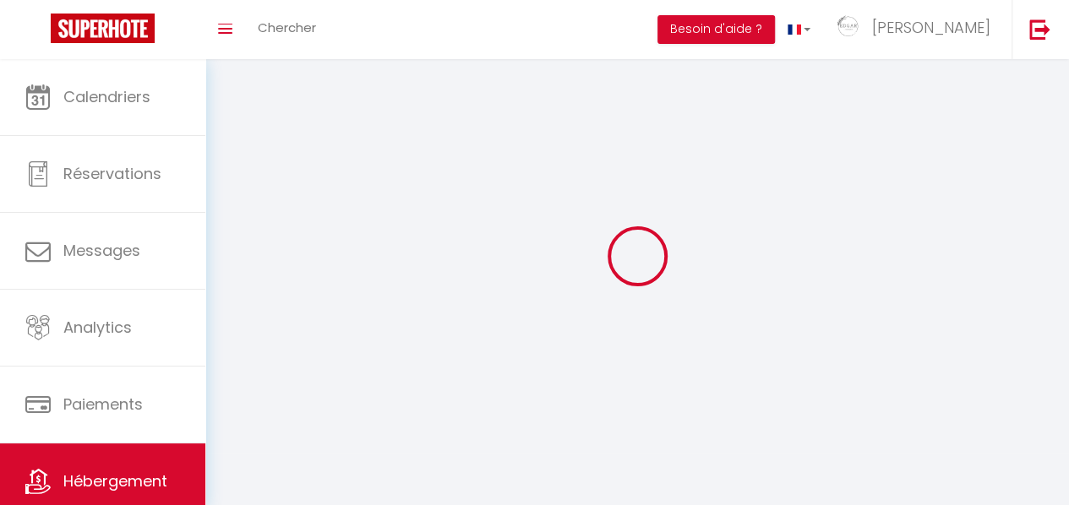
checkbox input "false"
select select
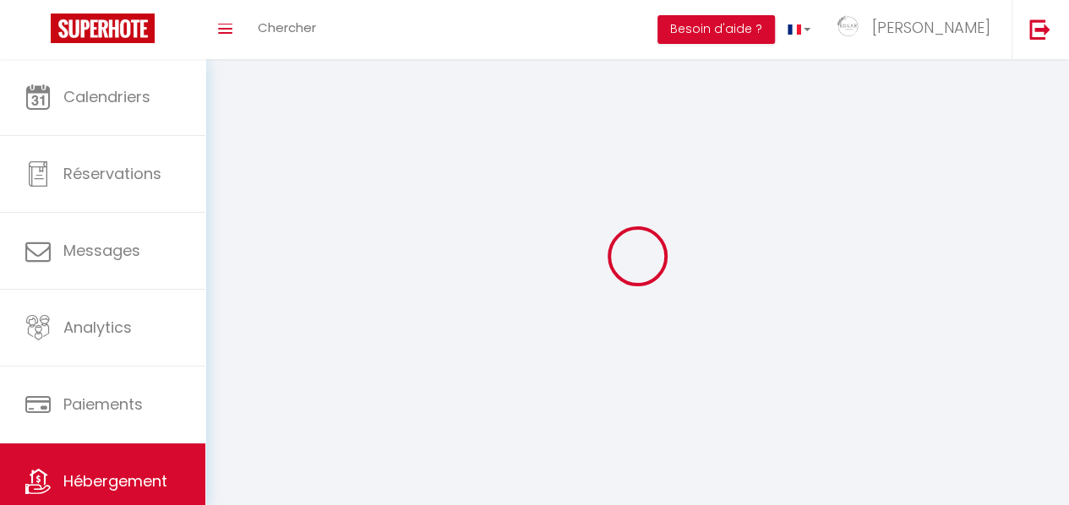
select select
select select "1"
select select
select select "28"
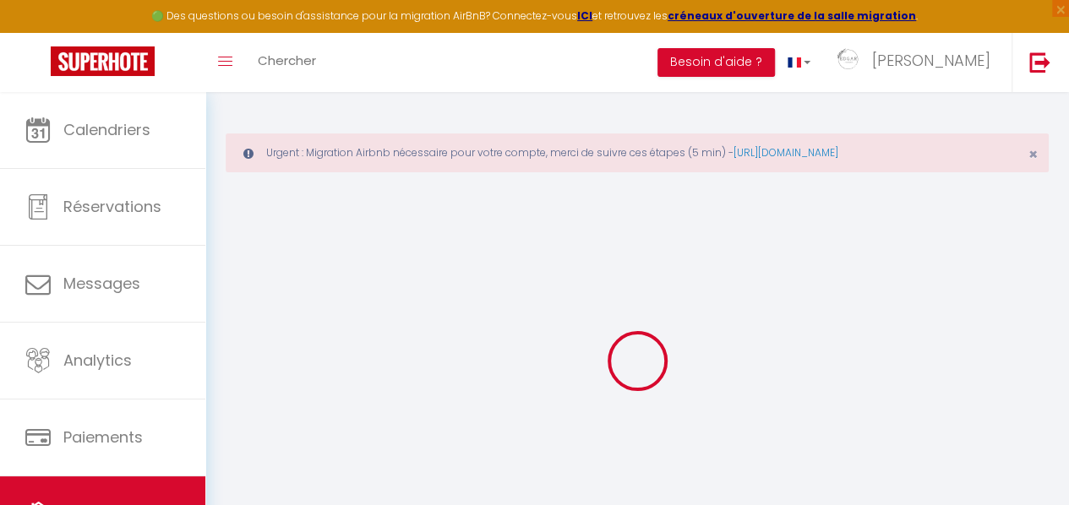
select select
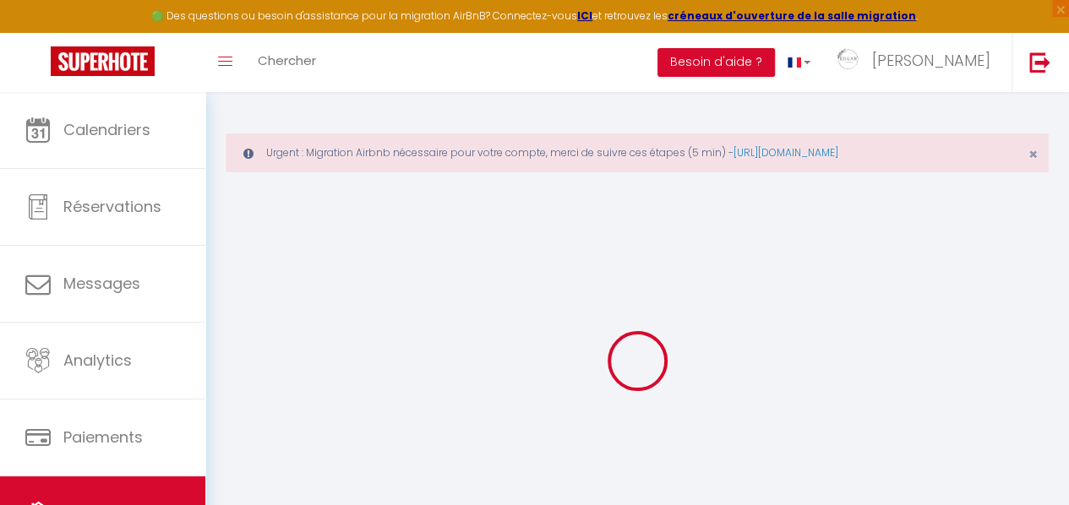
select select
checkbox input "false"
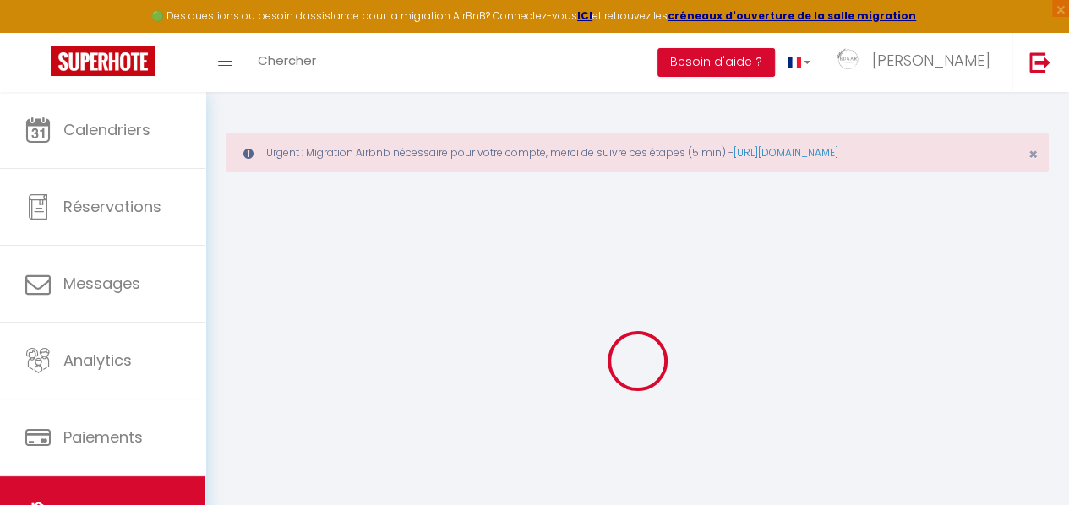
select select
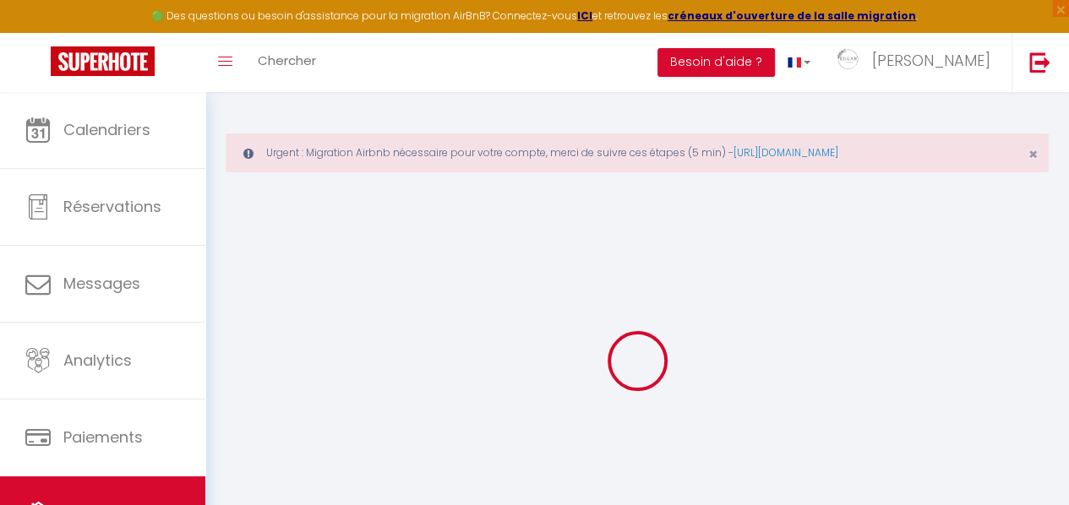
select select
checkbox input "false"
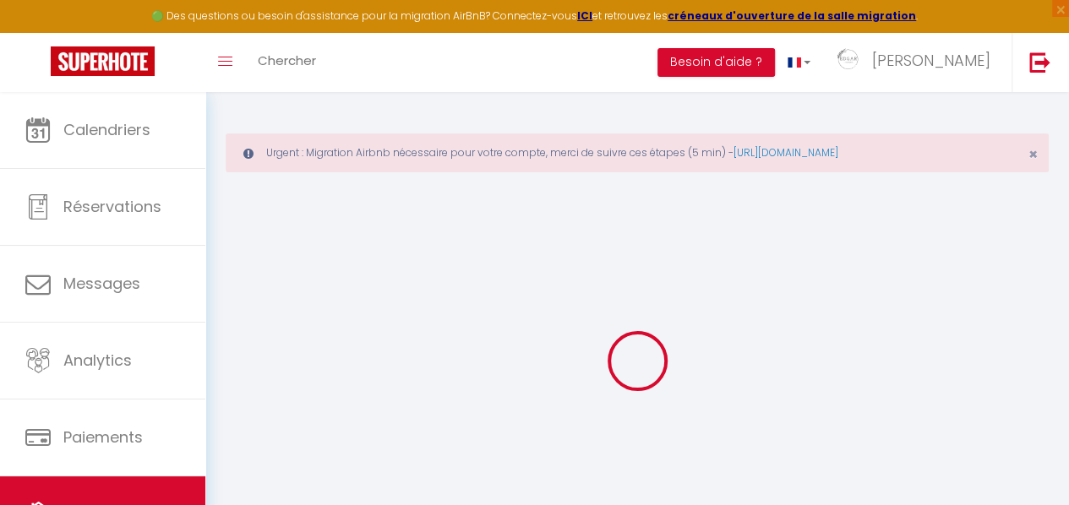
checkbox input "false"
select select
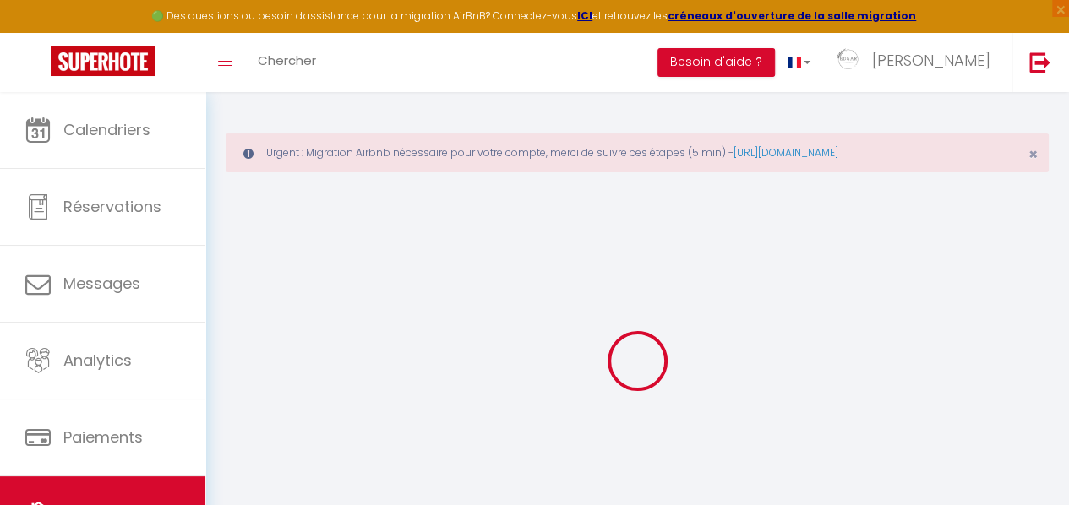
select select
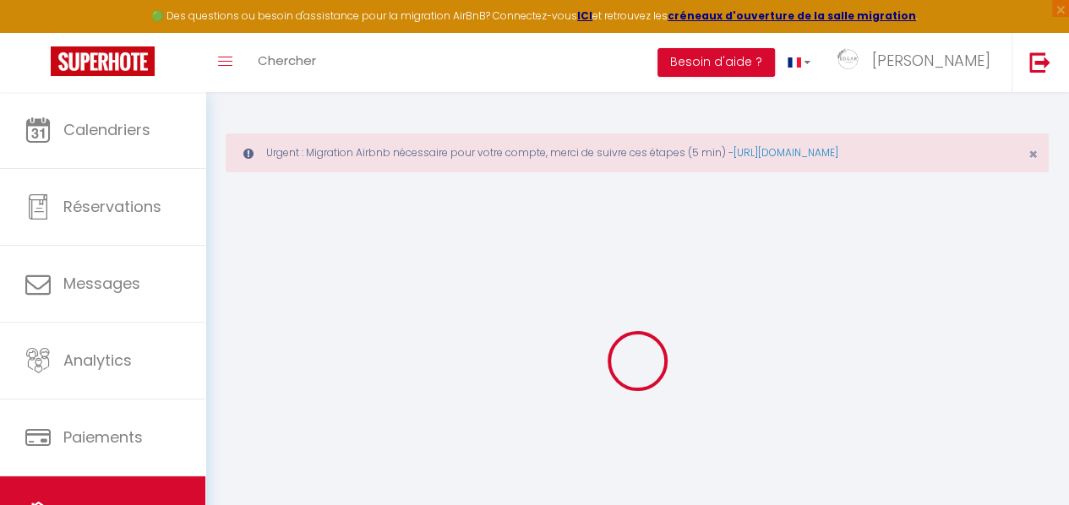
checkbox input "false"
select select
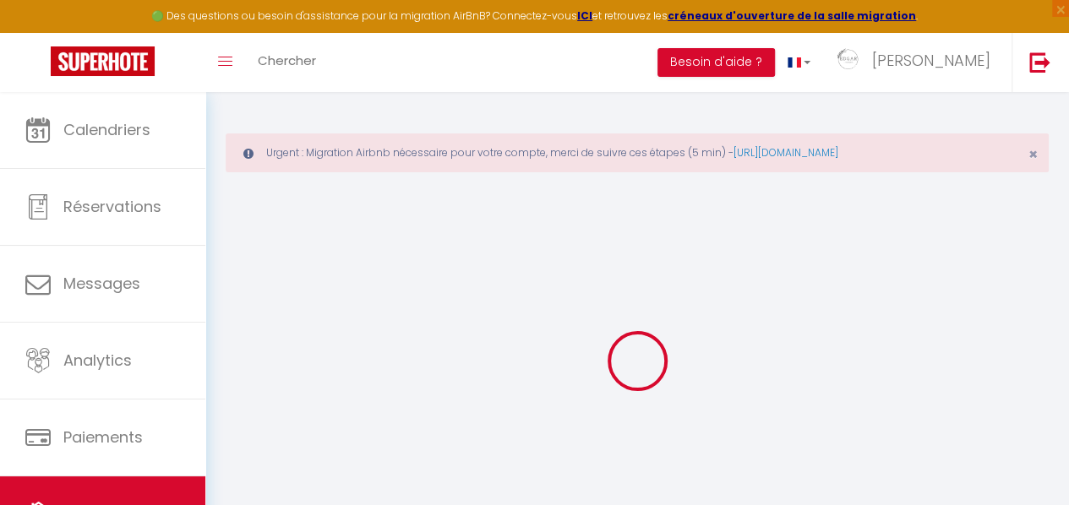
select select
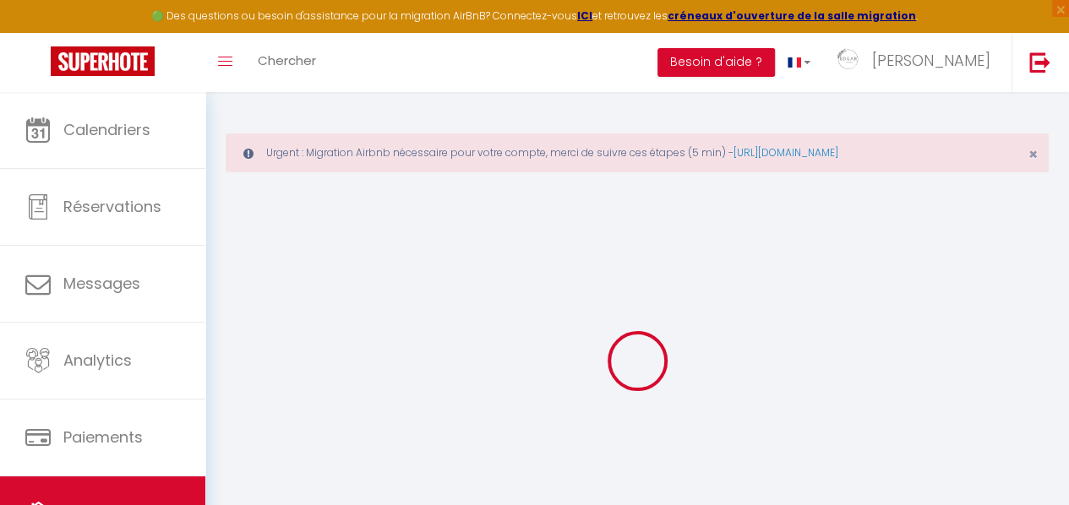
select select
checkbox input "false"
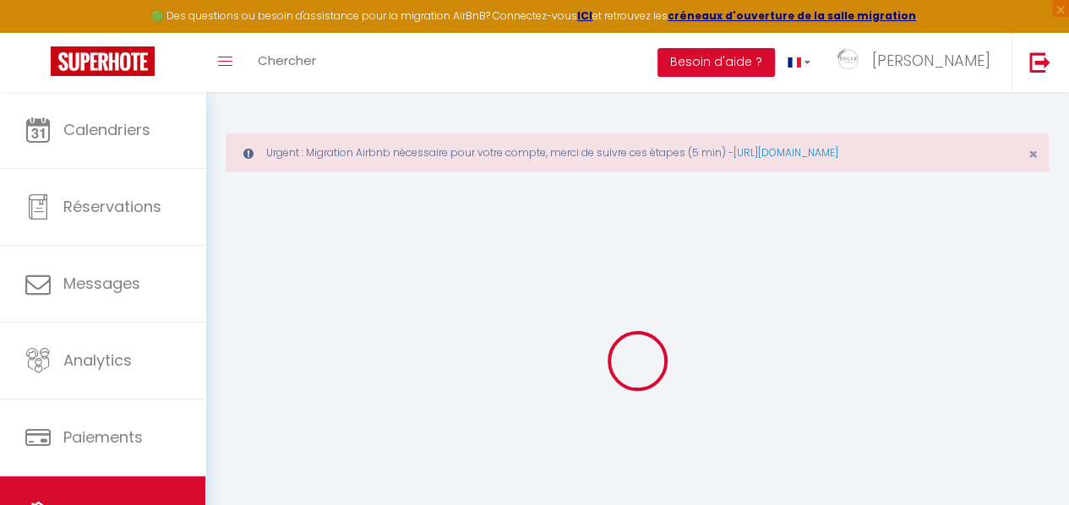
checkbox input "false"
select select
type input "La Rauderie · Grande propriété, 25 pers. piscine, nature"
type input "[PERSON_NAME]"
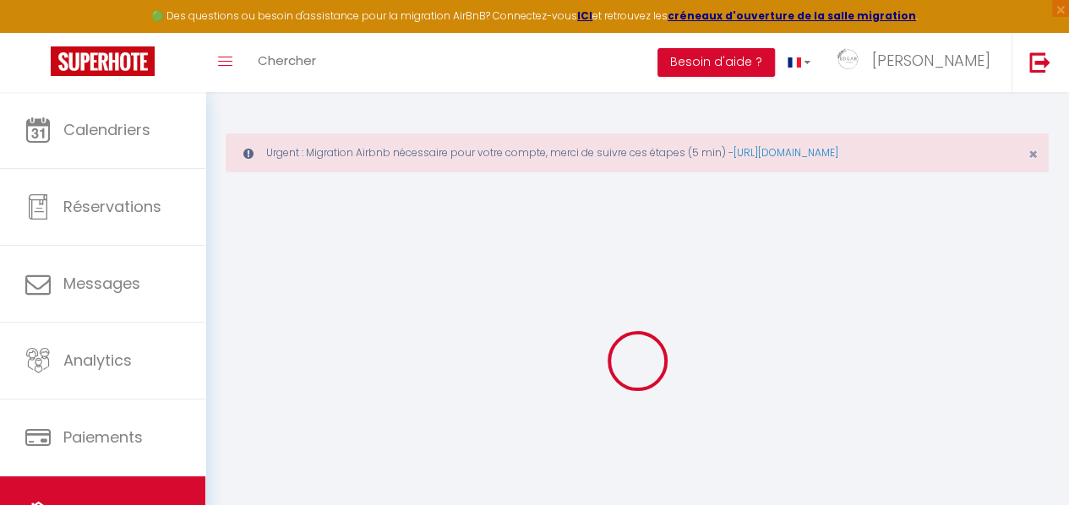
type input "Bezbakh"
type input "1, la Rauderie"
type input "89350"
type input "Champignelles"
select select "houses"
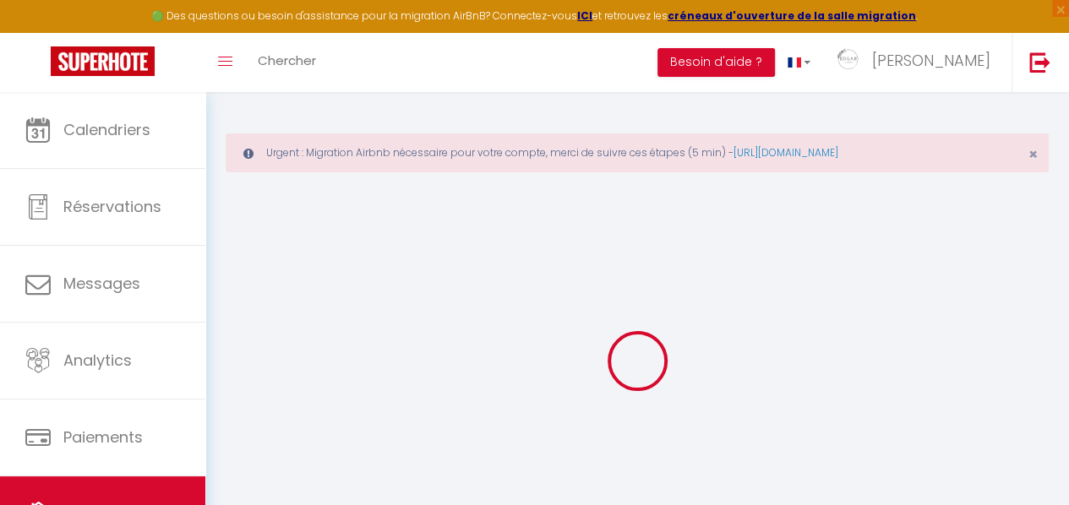
select select "25"
select select "10"
select select "6"
select select "5"
type input "1199"
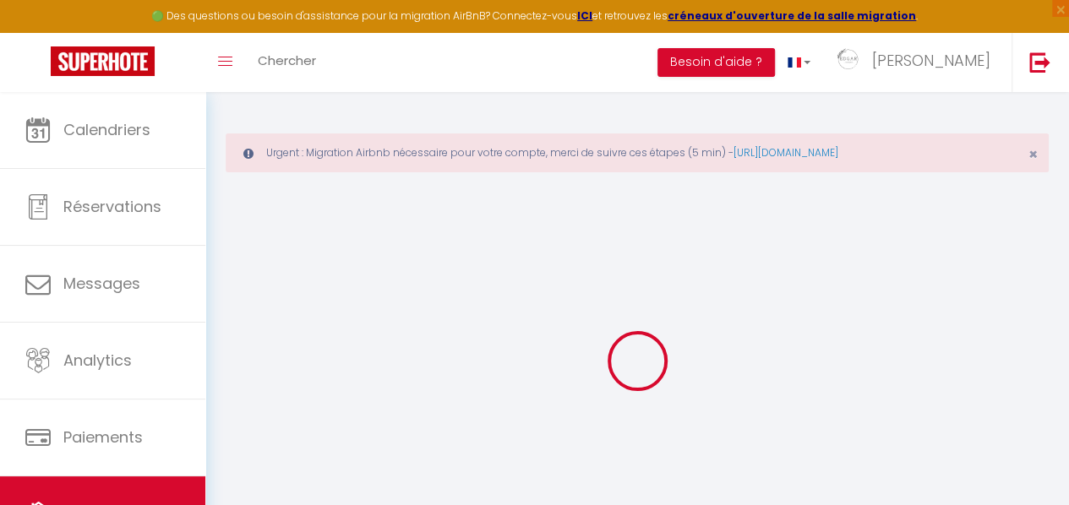
type input "480"
type input "20"
select select
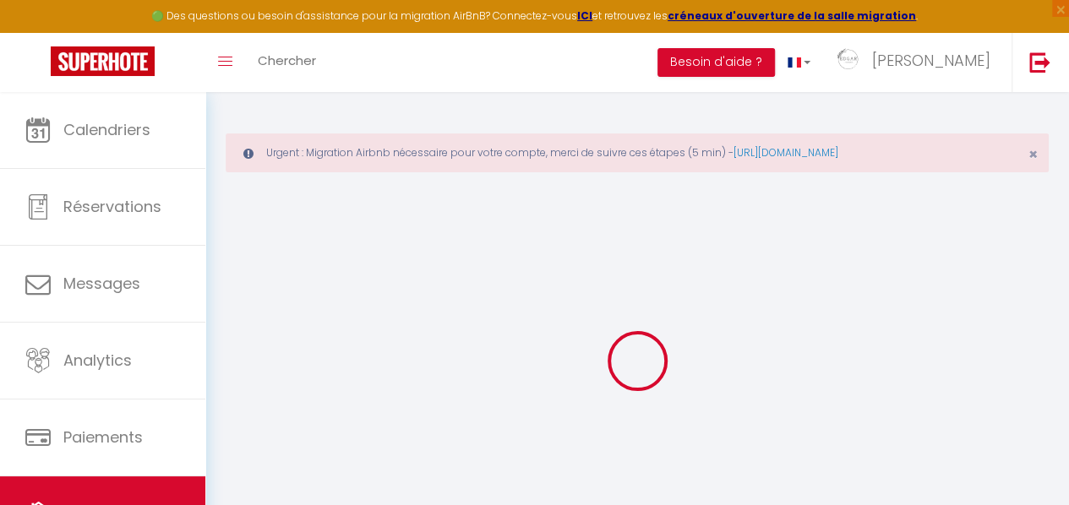
select select
type input "1 La Rauderie"
type input "89350"
type input "Champignelles"
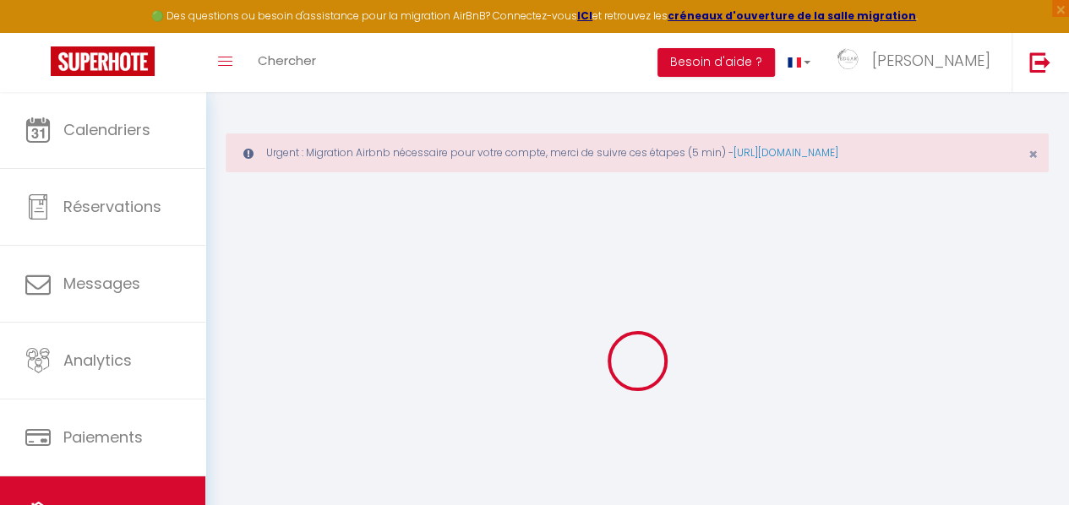
type input "[EMAIL_ADDRESS][DOMAIN_NAME][PERSON_NAME]"
select select "13513"
checkbox input "false"
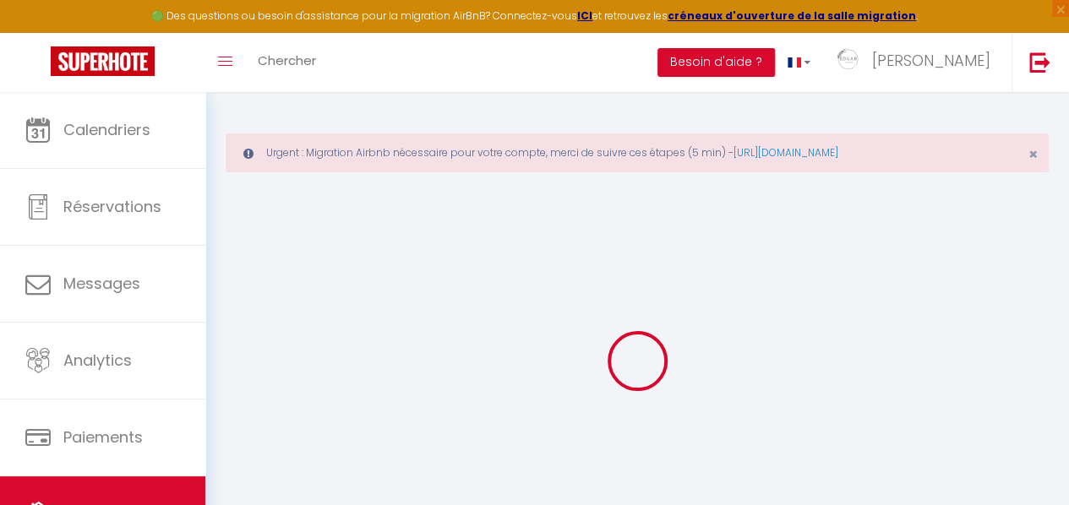
checkbox input "false"
type input "15"
type input "120"
type input "0"
type input "200"
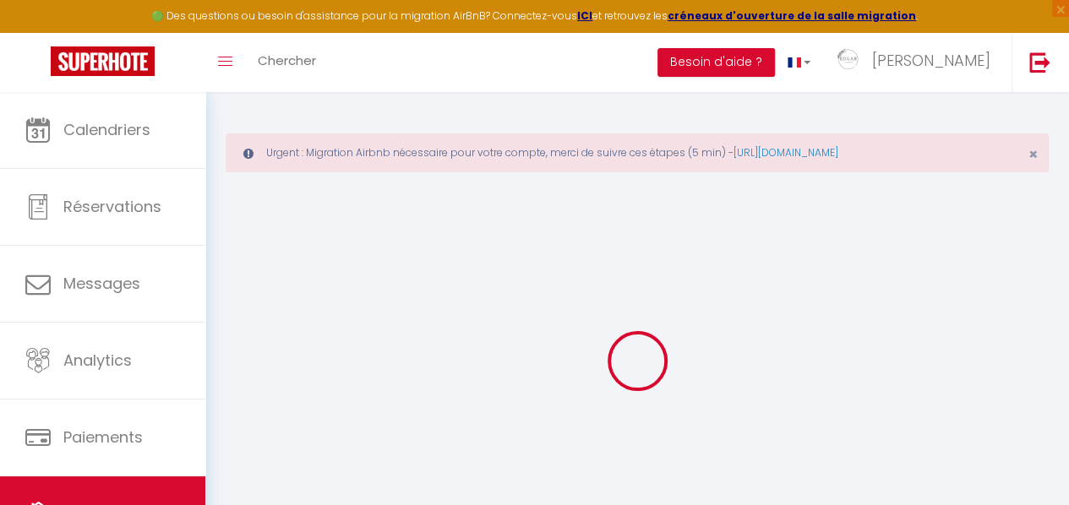
type input "0"
select select
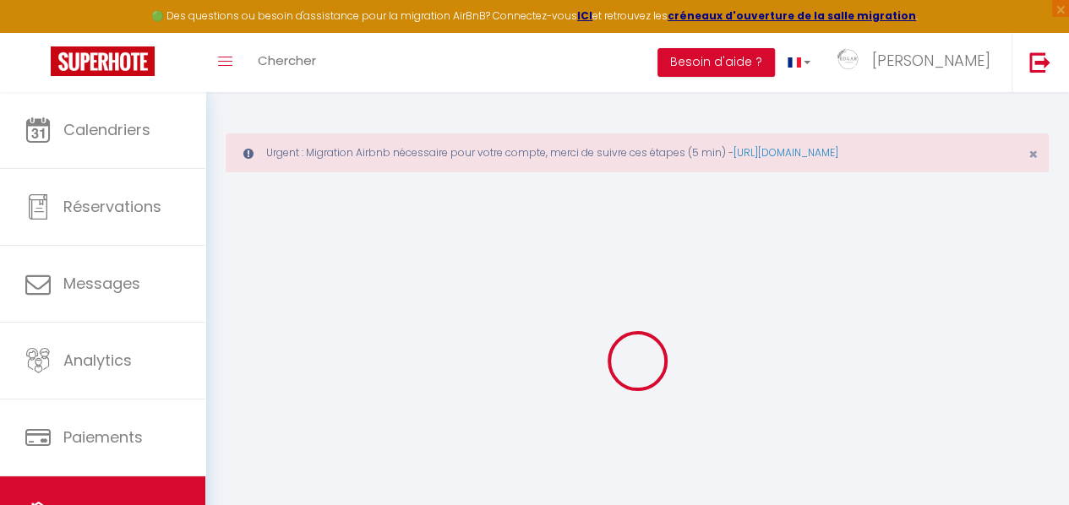
select select
checkbox input "false"
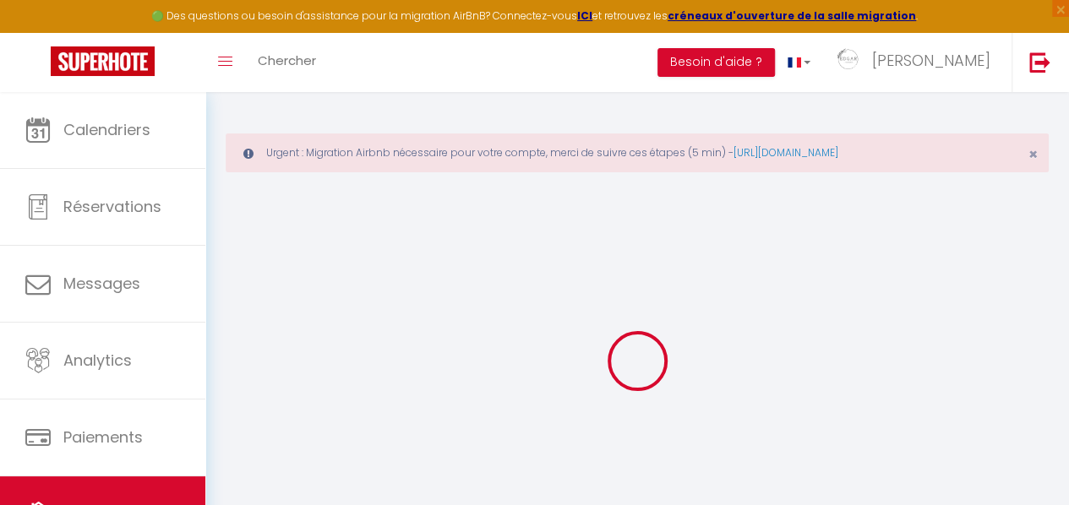
select select
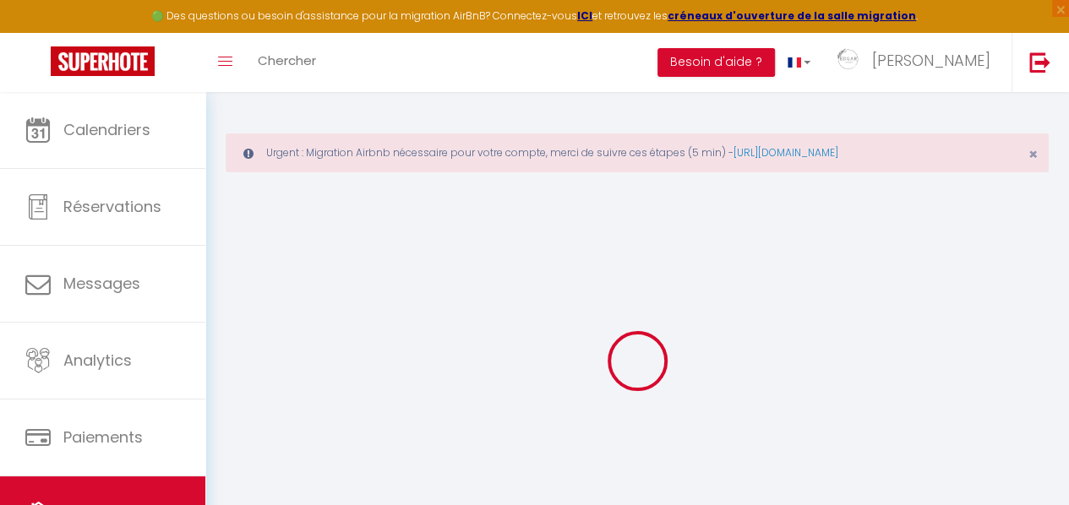
checkbox input "false"
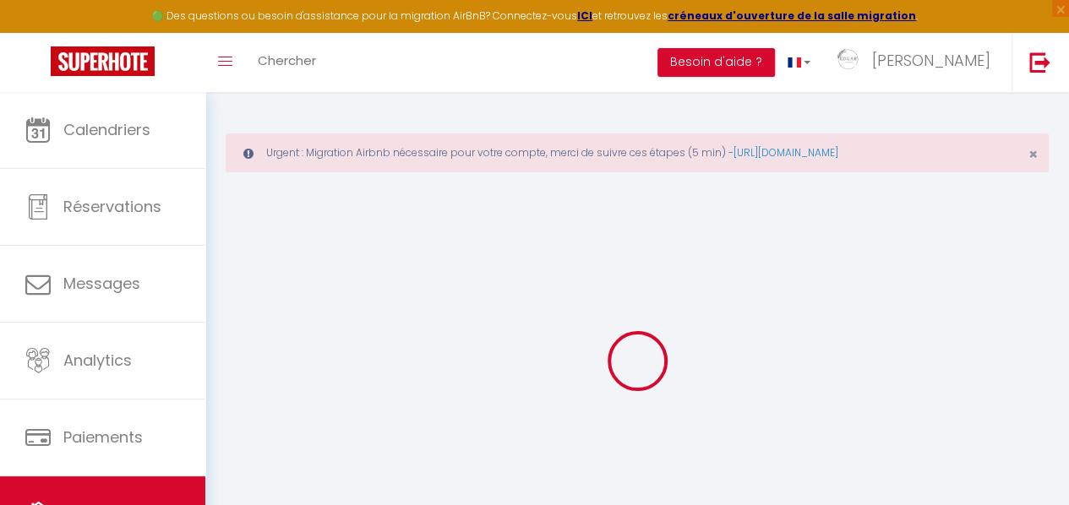
checkbox input "false"
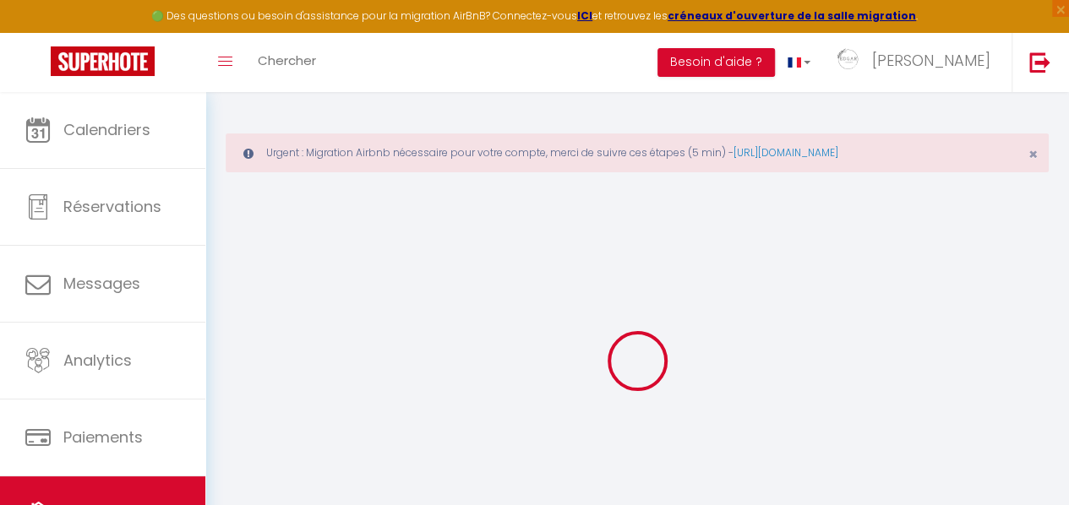
checkbox input "false"
select select "16:00"
select select "20:00"
select select "11:00"
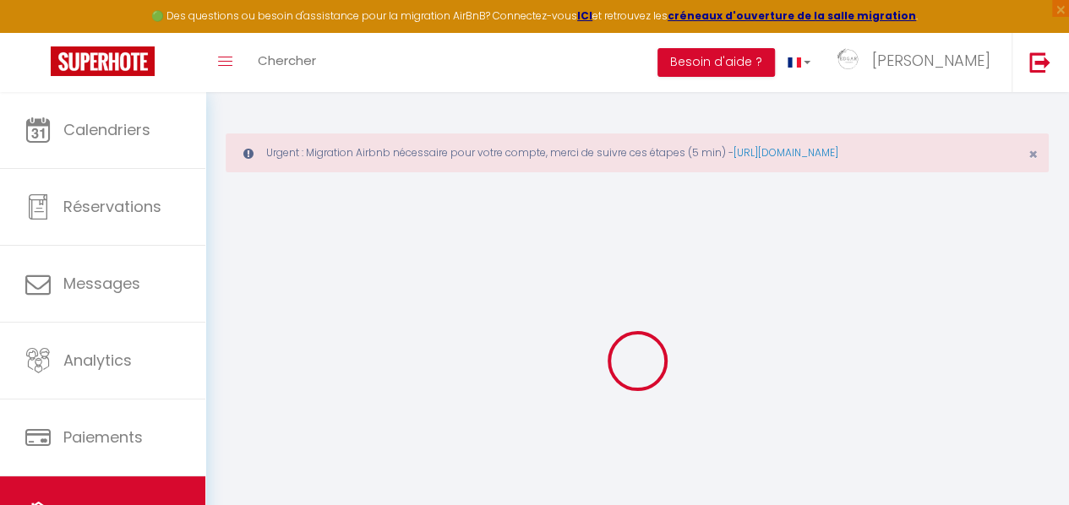
select select "30"
checkbox input "false"
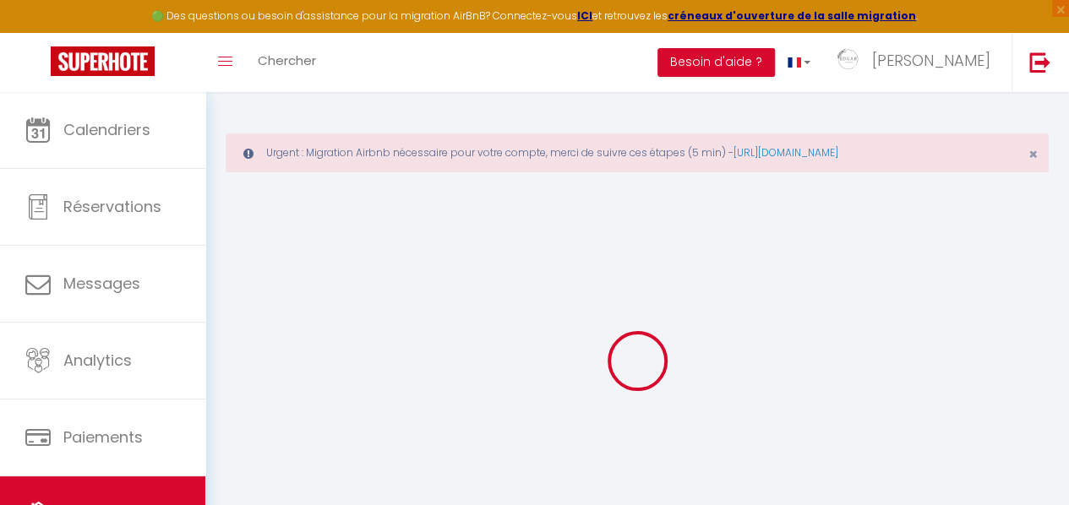
checkbox input "false"
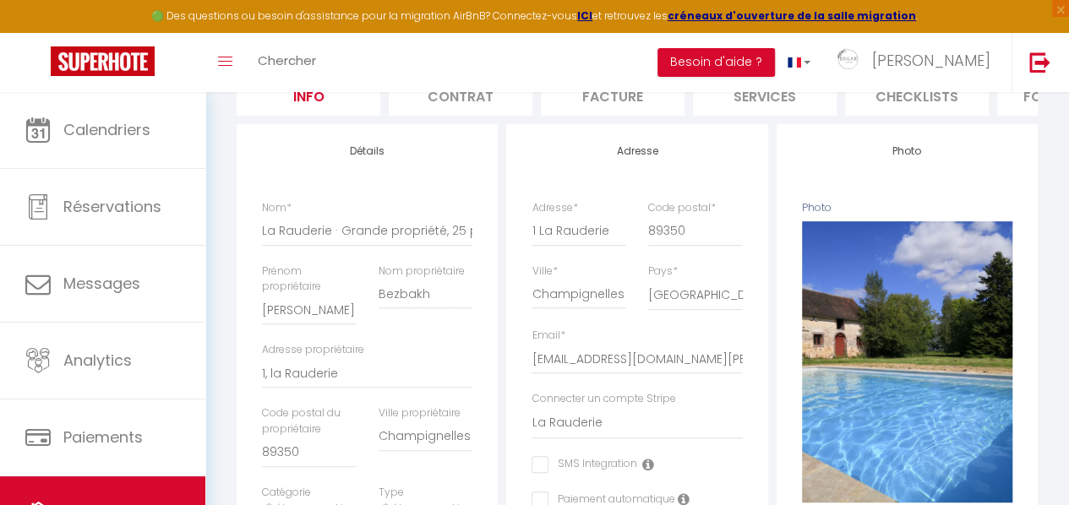
scroll to position [338, 0]
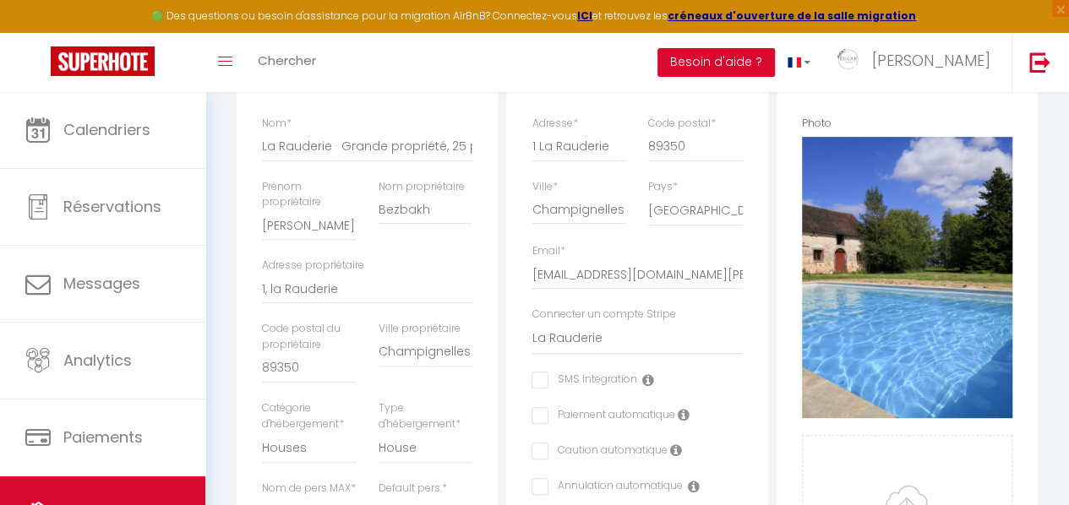
checkbox input "false"
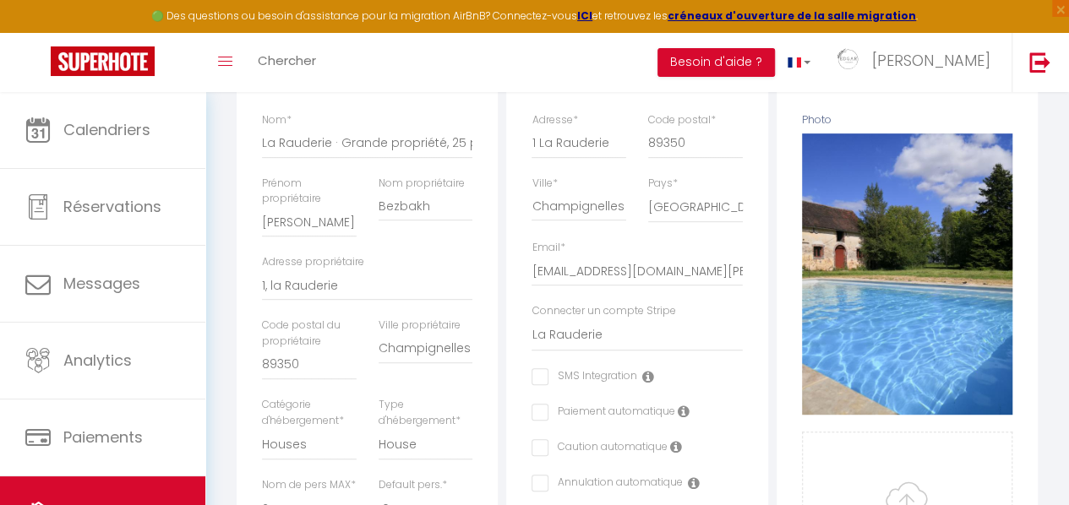
scroll to position [306, 0]
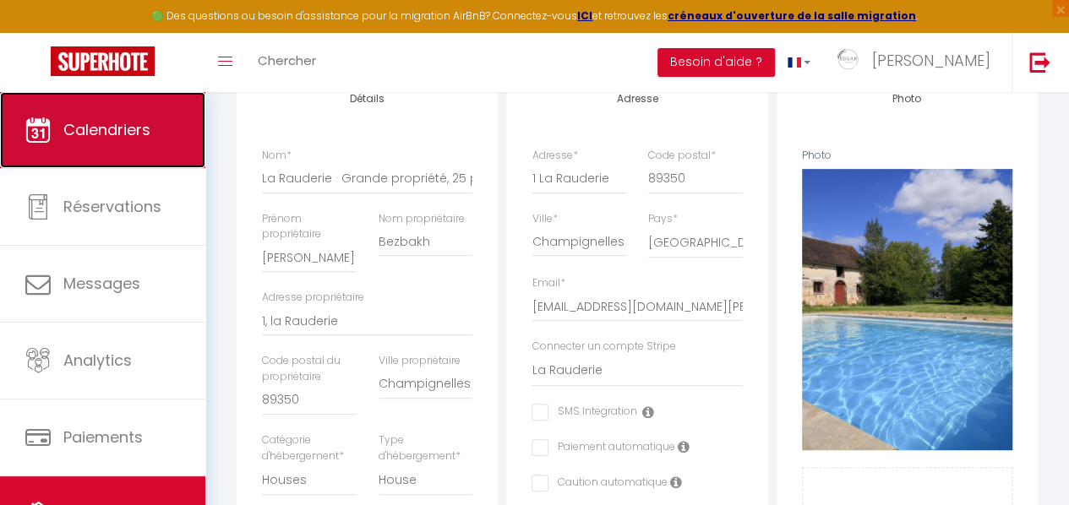
click at [129, 129] on span "Calendriers" at bounding box center [106, 129] width 87 height 21
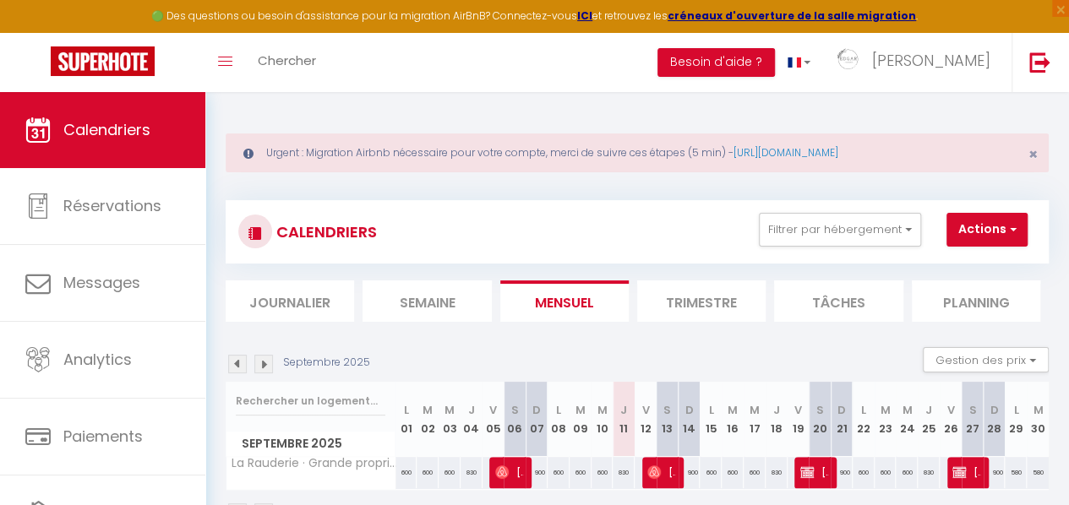
click at [673, 306] on li "Trimestre" at bounding box center [701, 301] width 128 height 41
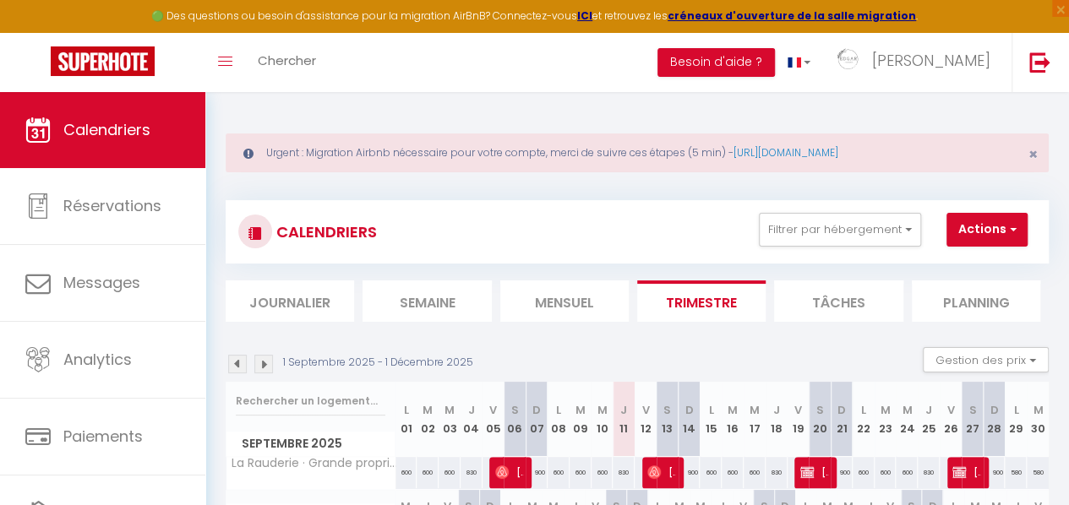
click at [269, 368] on img at bounding box center [263, 364] width 19 height 19
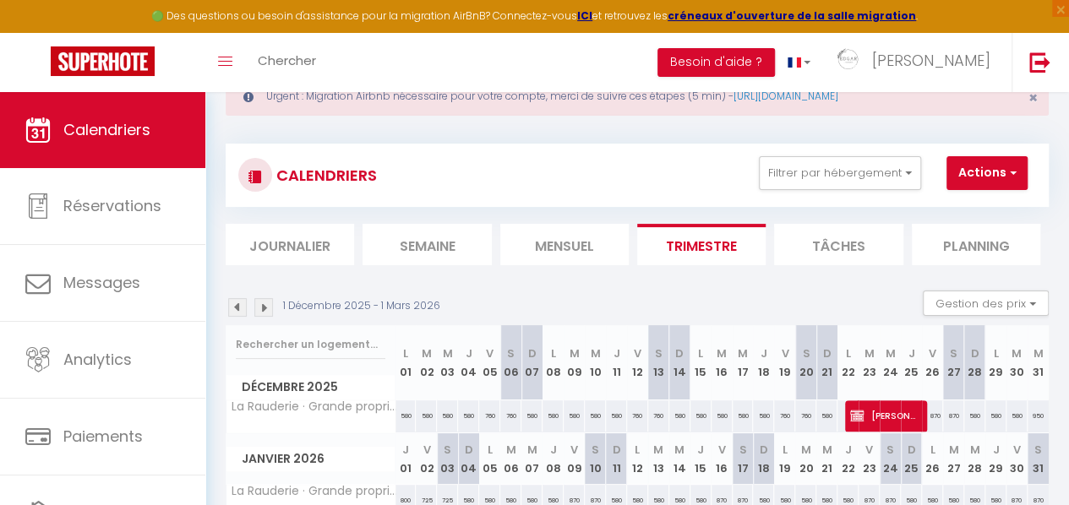
scroll to position [234, 0]
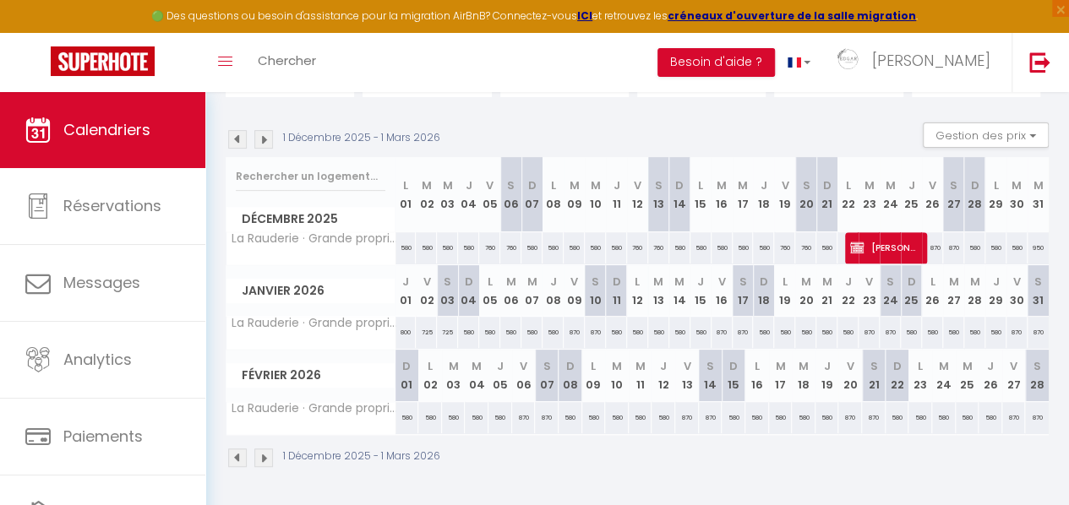
click at [265, 131] on img at bounding box center [263, 139] width 19 height 19
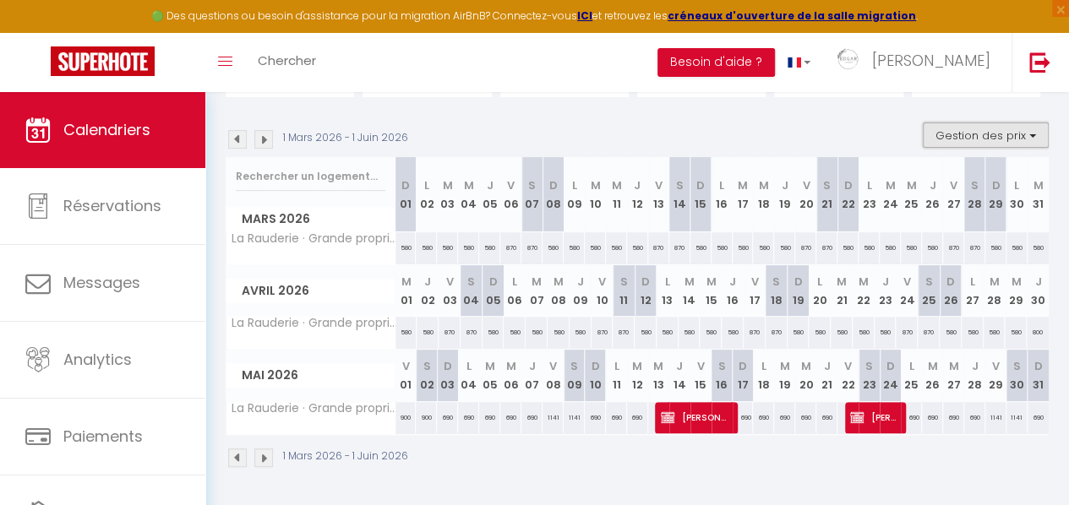
click at [970, 123] on button "Gestion des prix" at bounding box center [986, 135] width 126 height 25
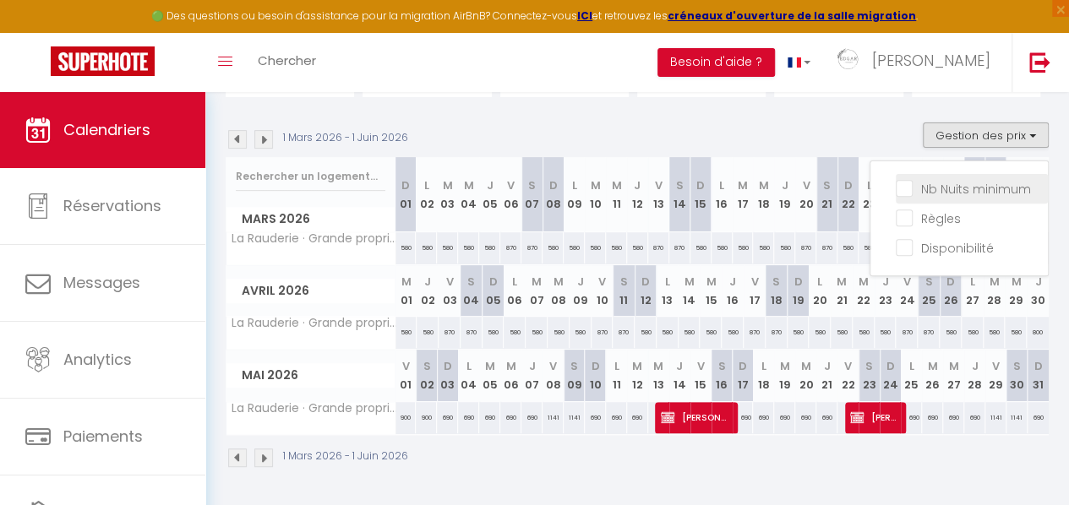
click at [964, 183] on input "Nb Nuits minimum" at bounding box center [972, 187] width 152 height 17
checkbox input "true"
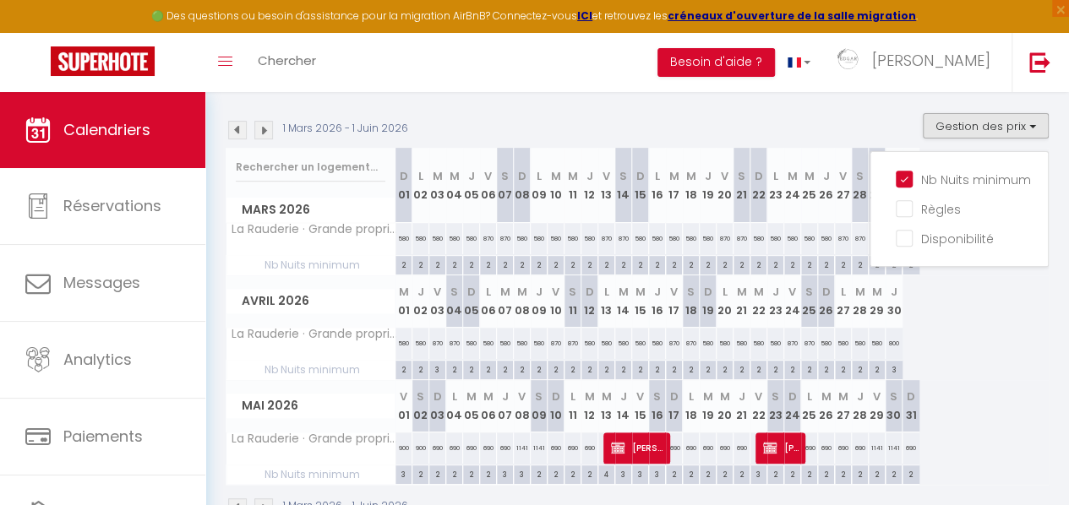
click at [450, 367] on div "2" at bounding box center [454, 369] width 16 height 16
type input "2"
type input "[DATE]"
type input "Dim 05 Avril 2026"
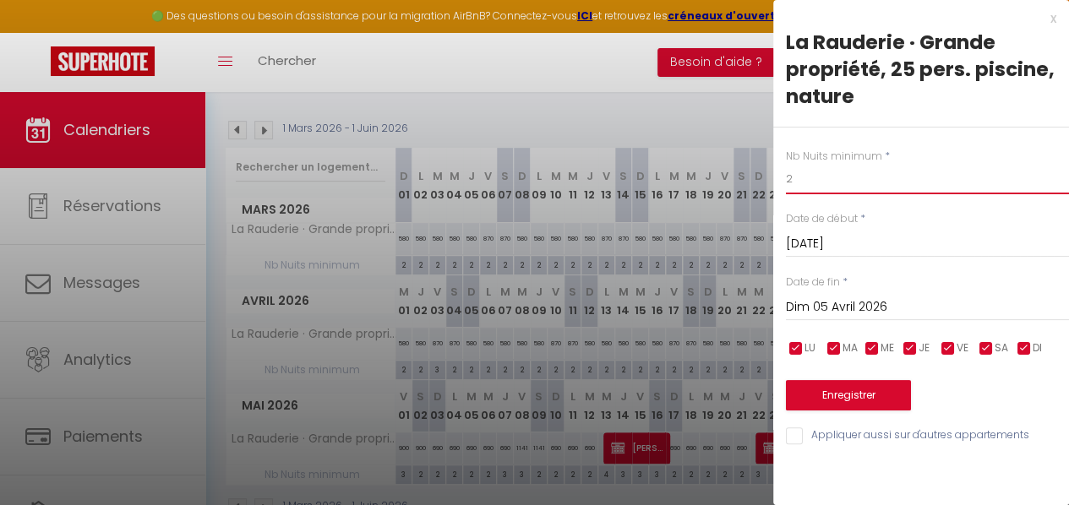
click at [876, 183] on input "2" at bounding box center [927, 179] width 283 height 30
type input "3"
click at [845, 396] on button "Enregistrer" at bounding box center [848, 395] width 125 height 30
